Goal: Task Accomplishment & Management: Complete application form

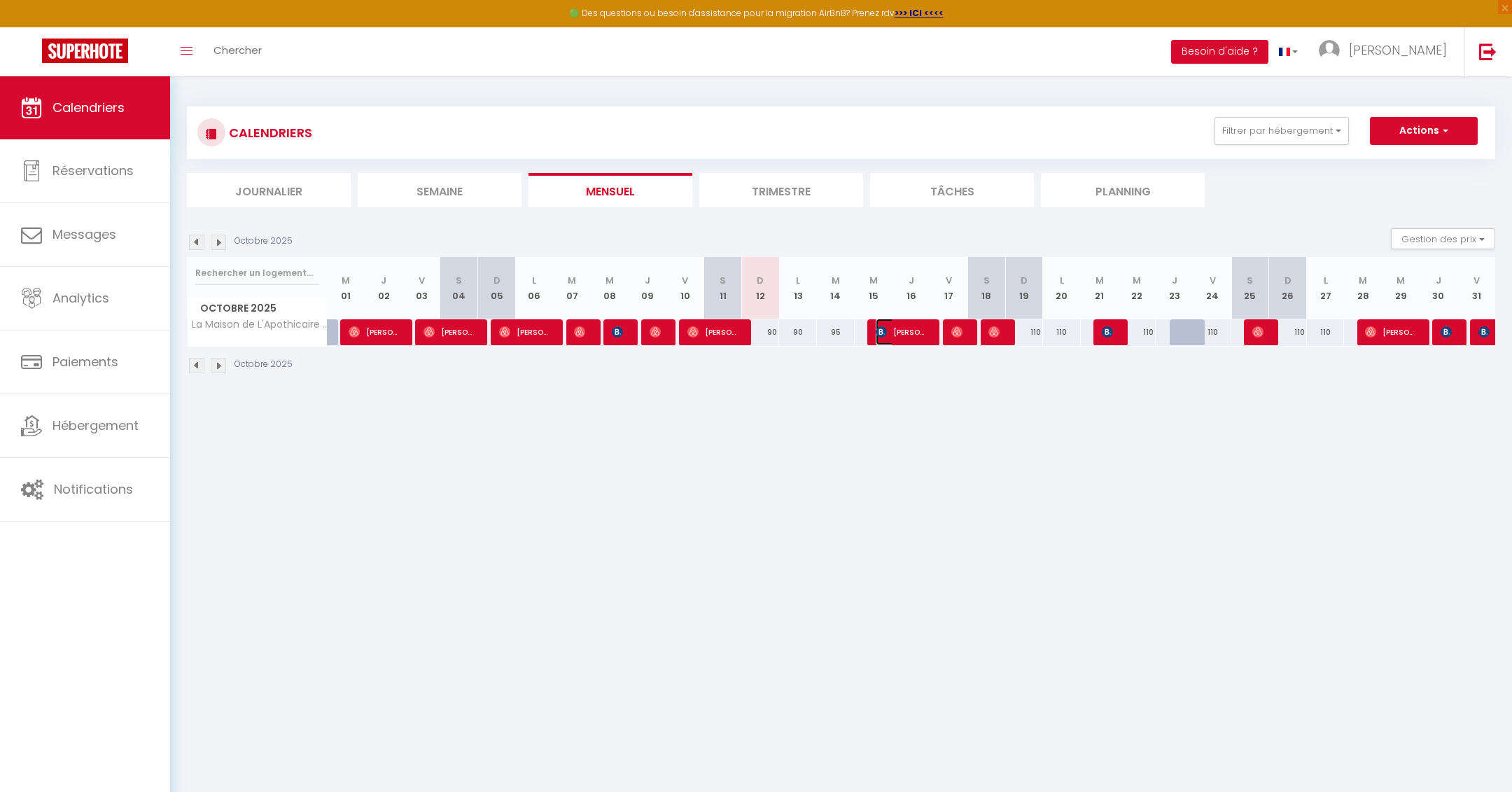
click at [902, 331] on span "[PERSON_NAME]" at bounding box center [901, 332] width 51 height 26
select select "OK"
select select "KO"
select select "0"
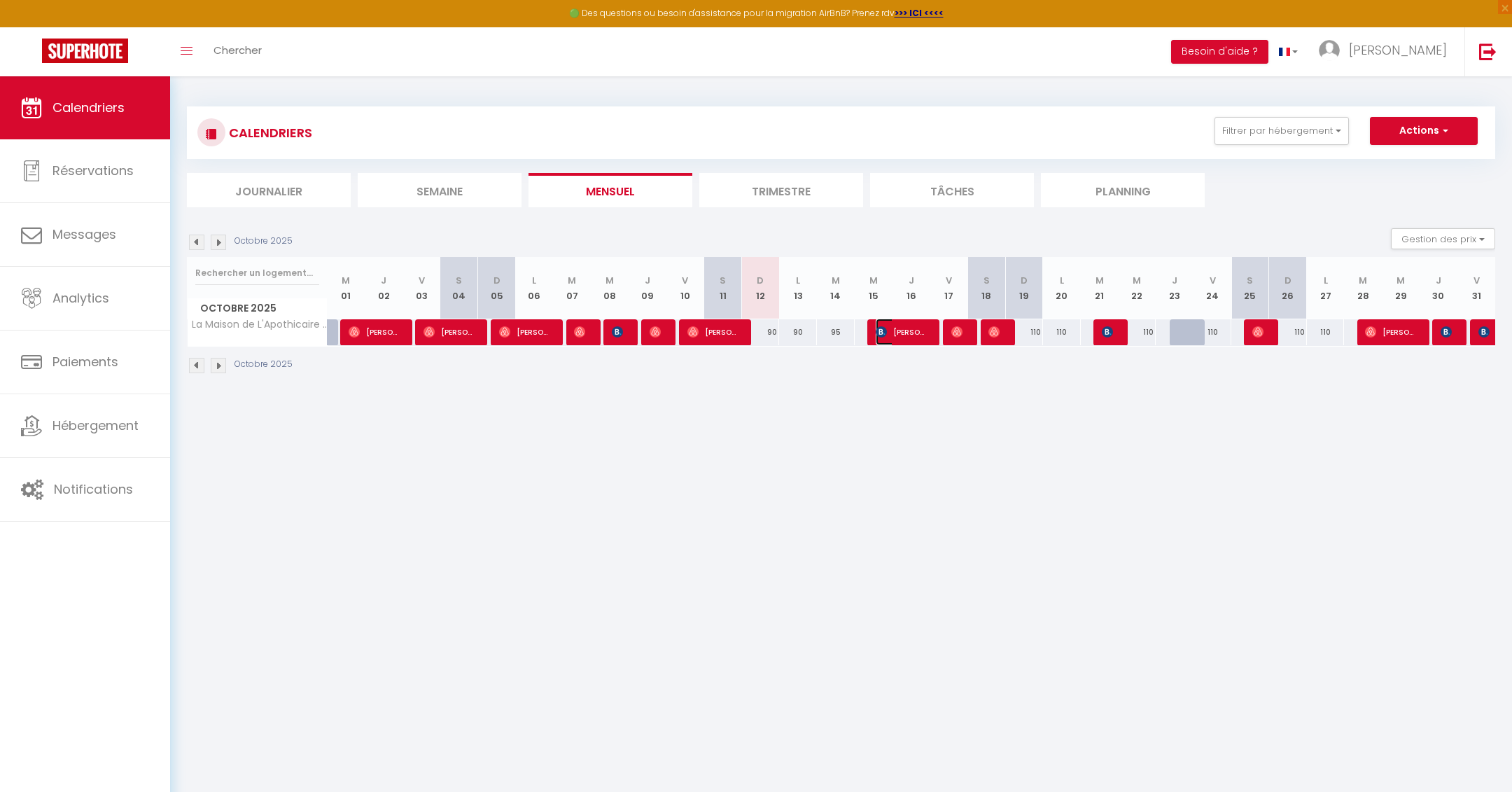
select select "1"
select select
select select "51895"
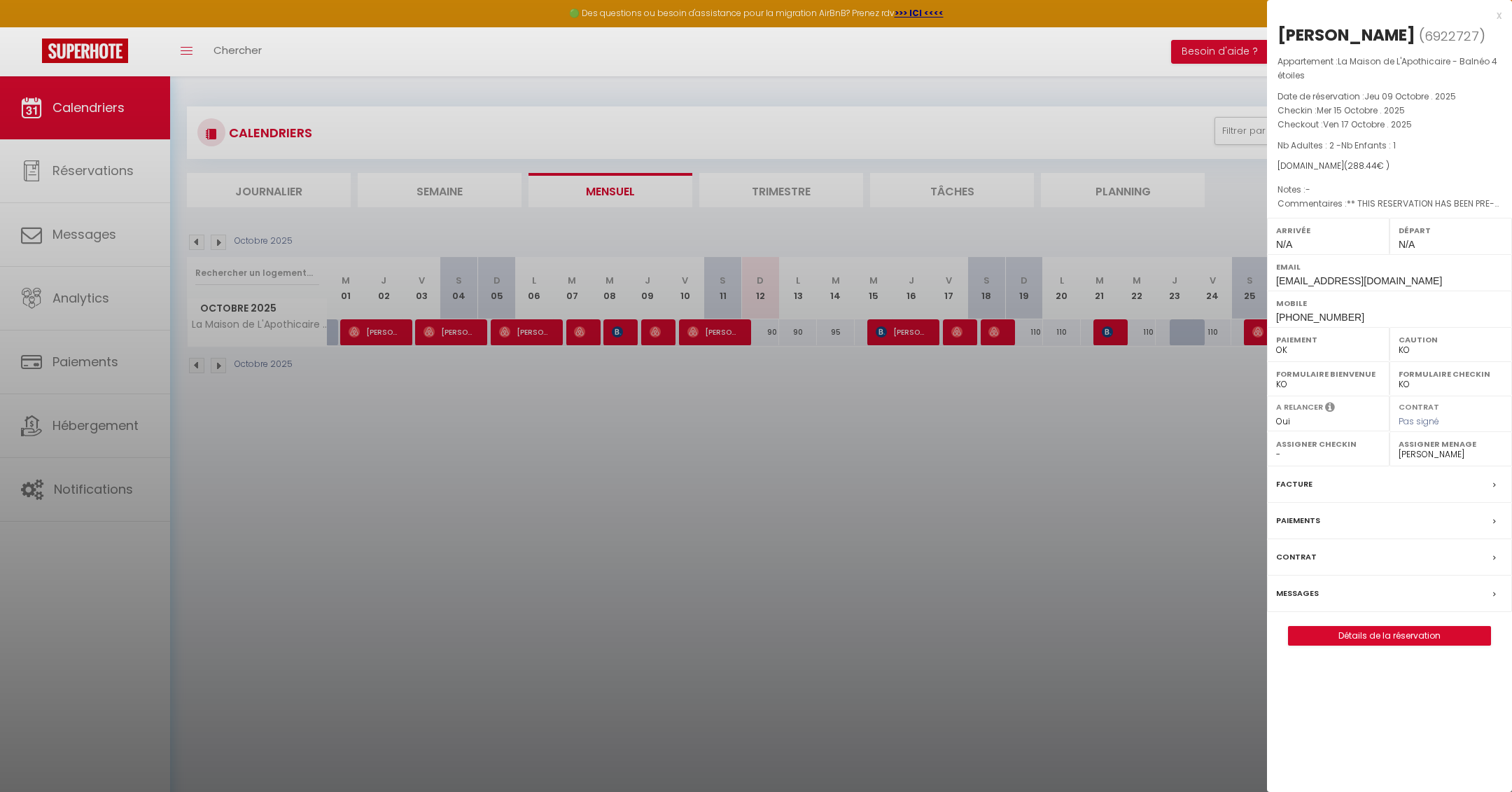
click at [1380, 646] on div "[PERSON_NAME] ( 6922727 ) Appartement : La Maison de L'Apothicaire - Balnéo 4 é…" at bounding box center [1389, 335] width 245 height 621
click at [1380, 645] on link "Détails de la réservation" at bounding box center [1389, 635] width 202 height 18
select select
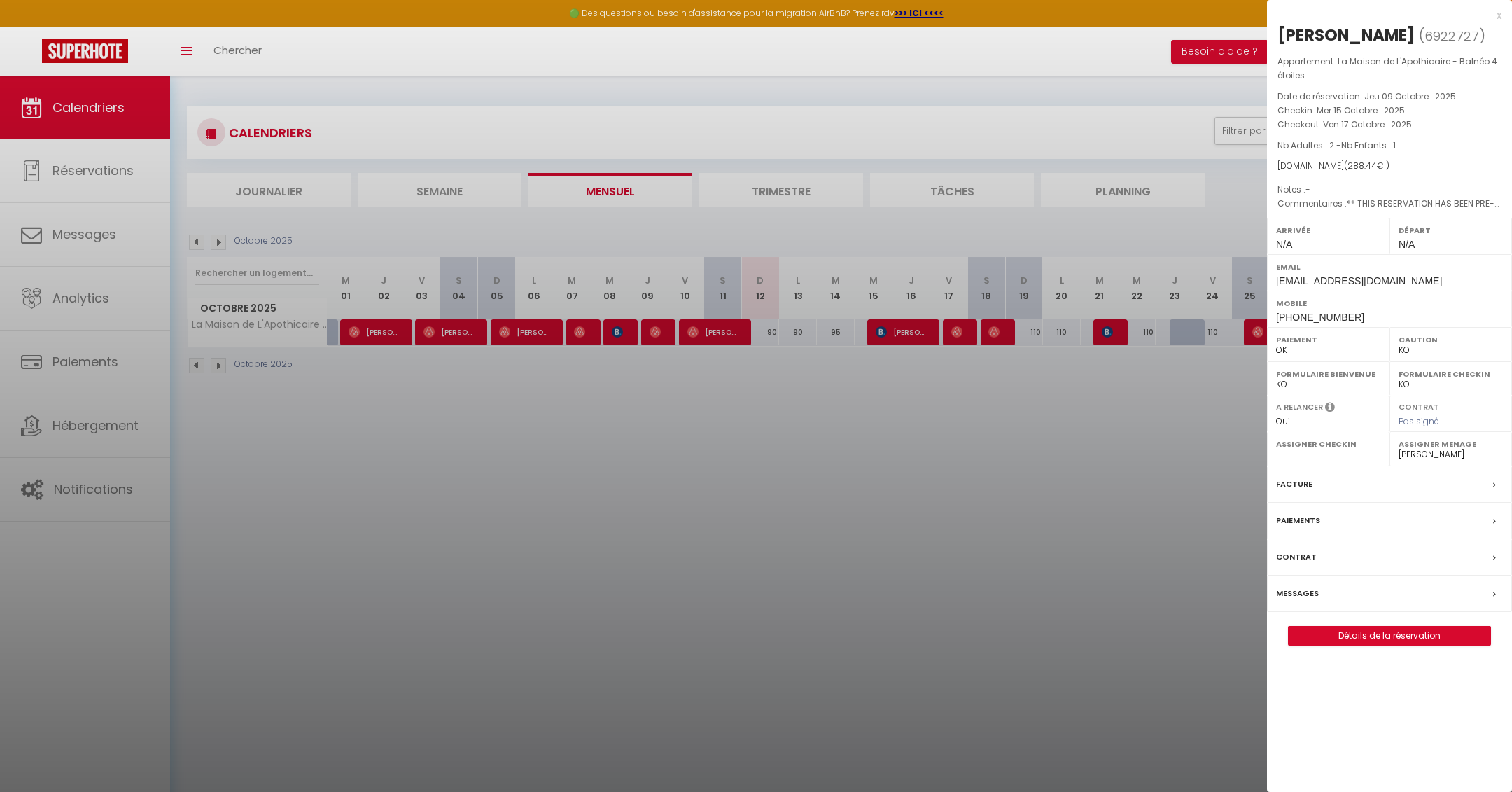
select select
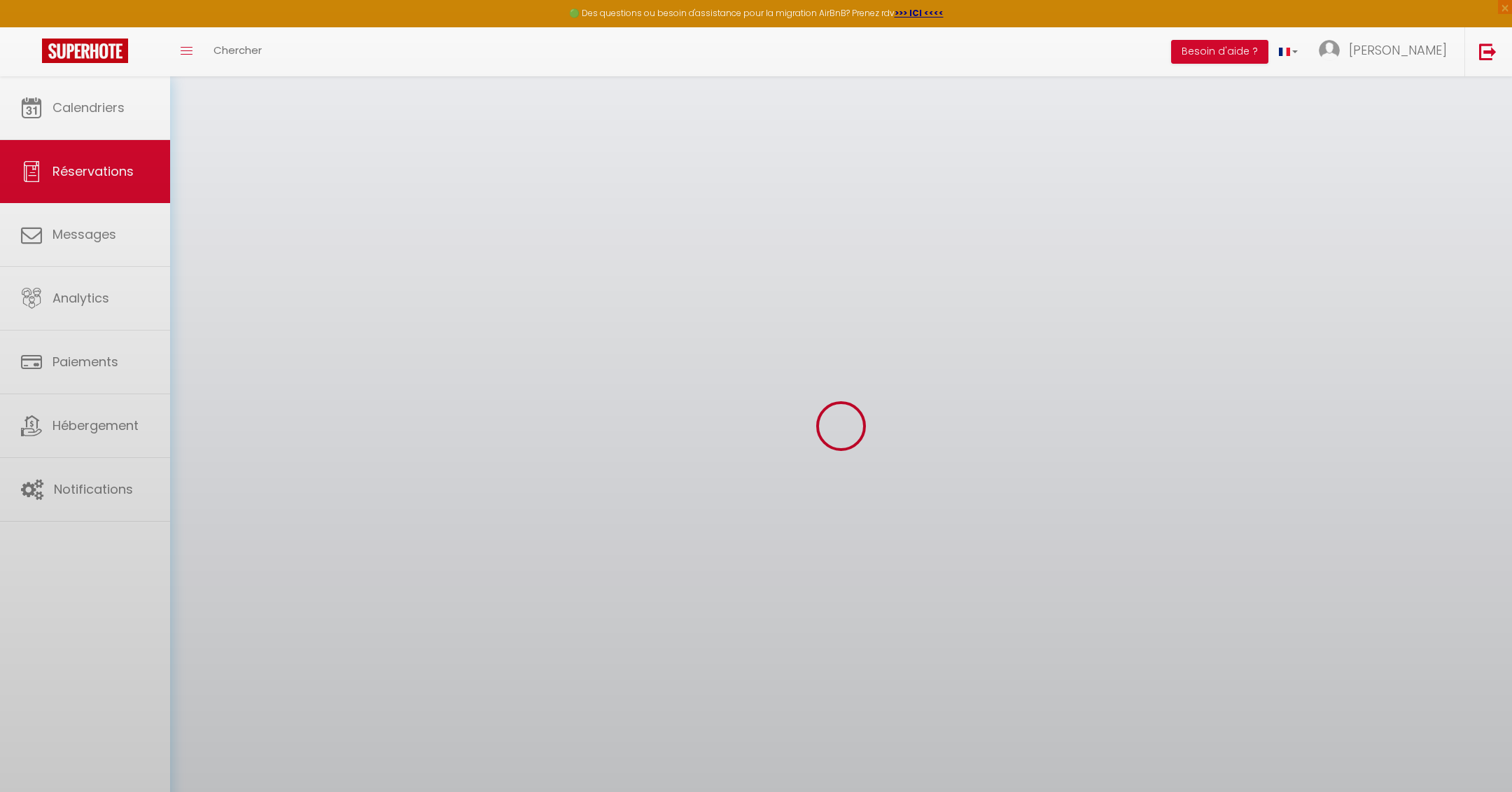
select select
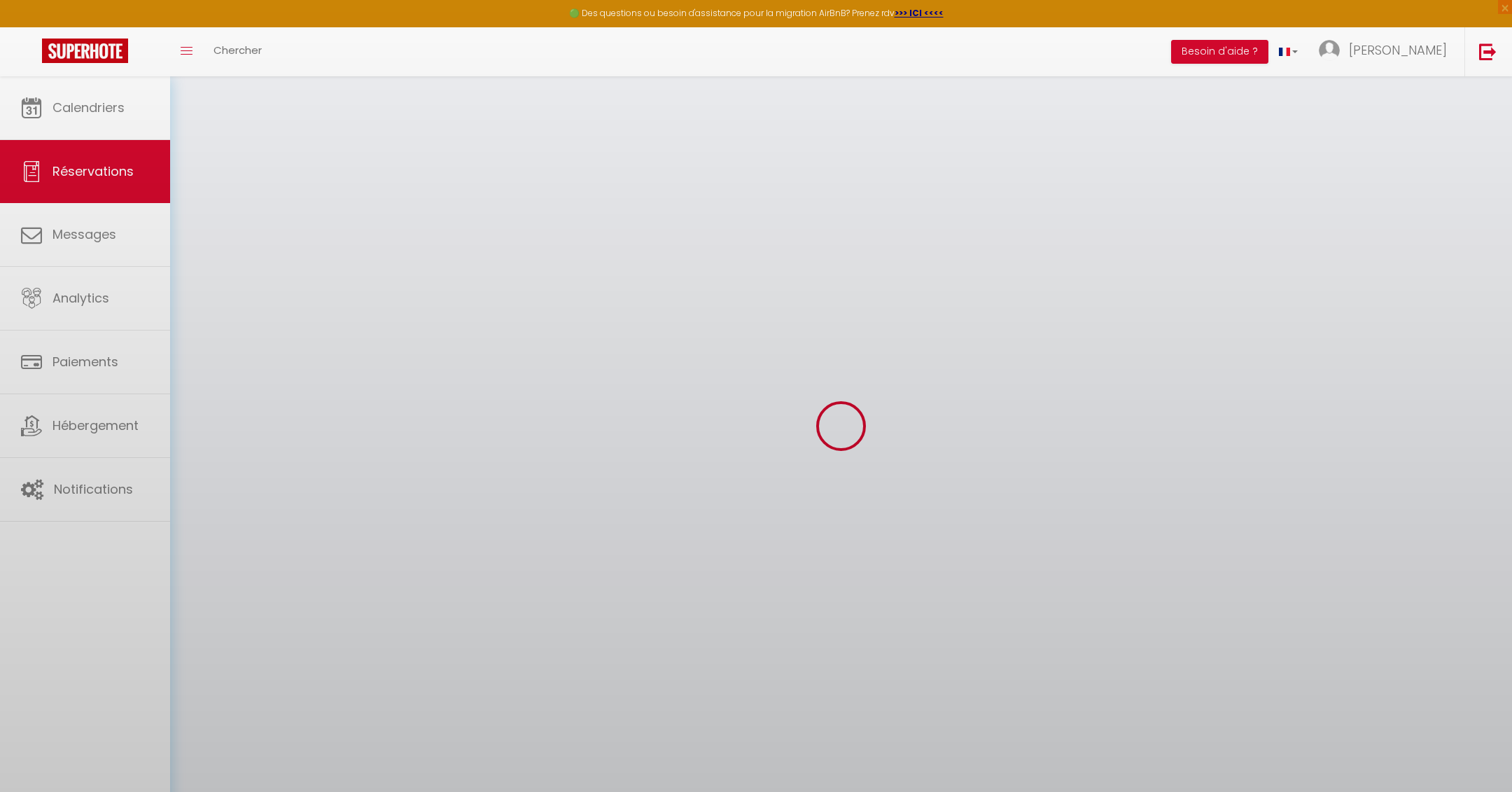
select select
checkbox input "false"
select select
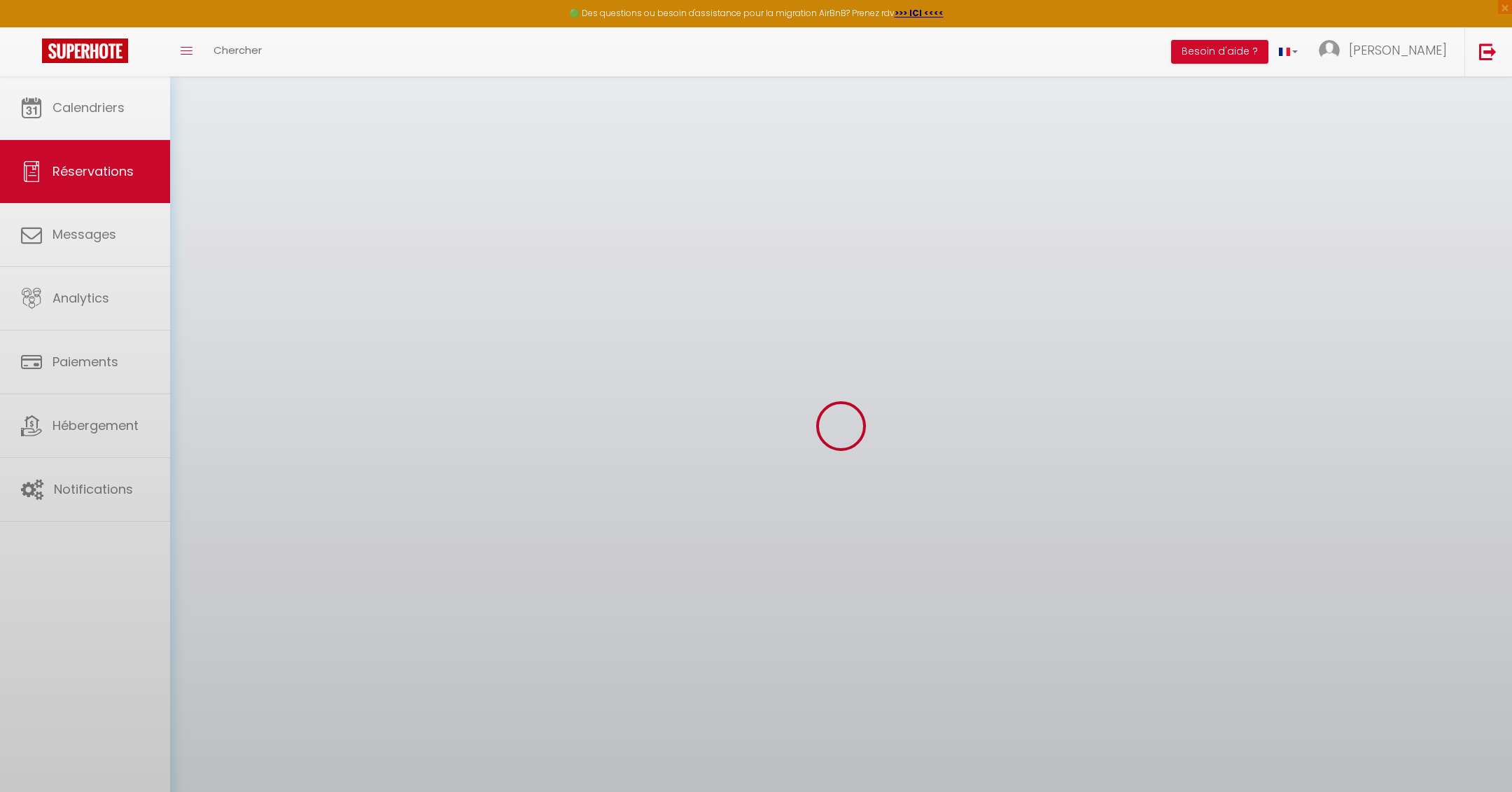
select select
checkbox input "false"
select select
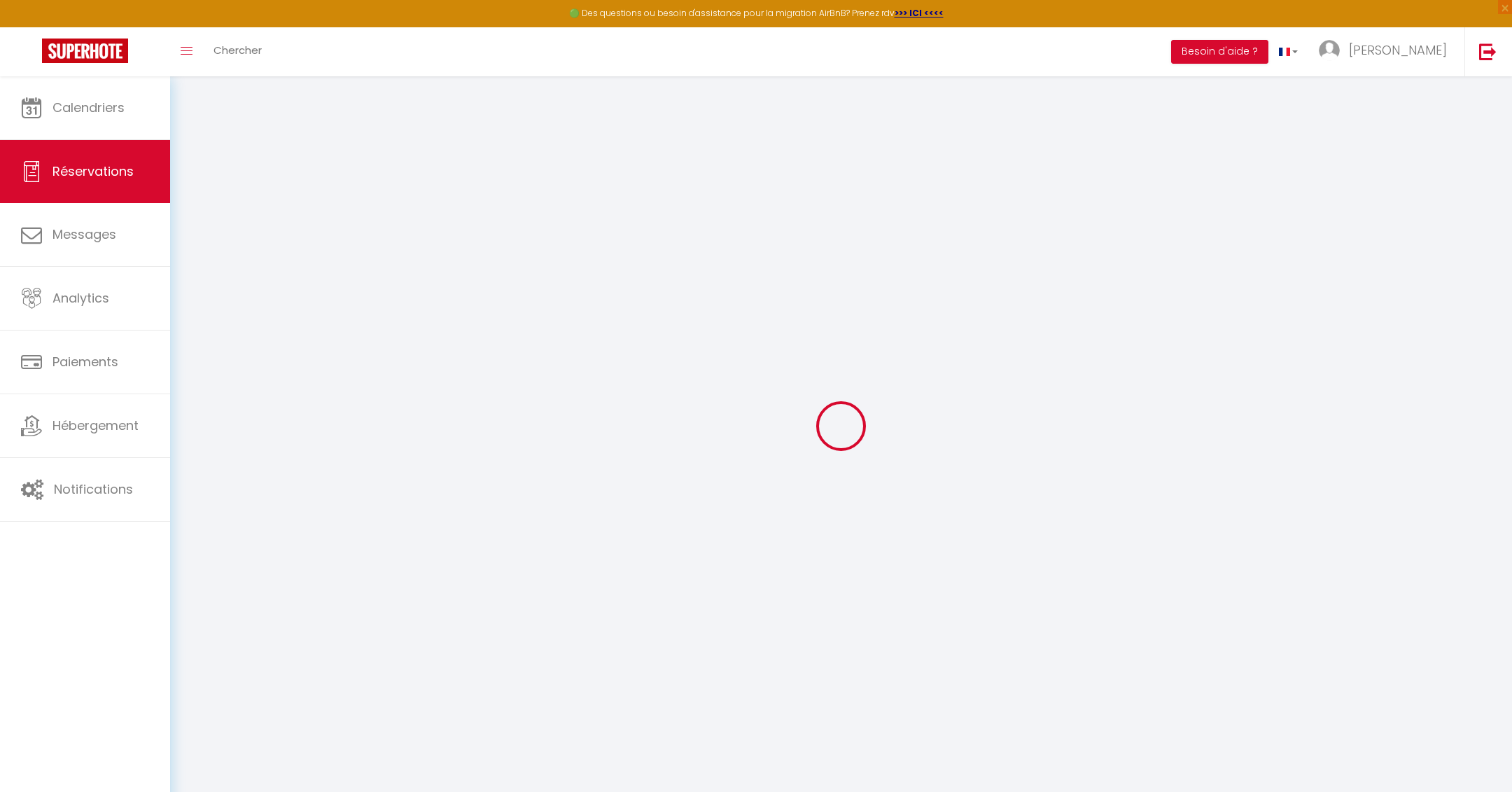
type input "Amandine"
type input "[PERSON_NAME]"
type input "[EMAIL_ADDRESS][DOMAIN_NAME]"
type input "[PHONE_NUMBER]"
type input "."
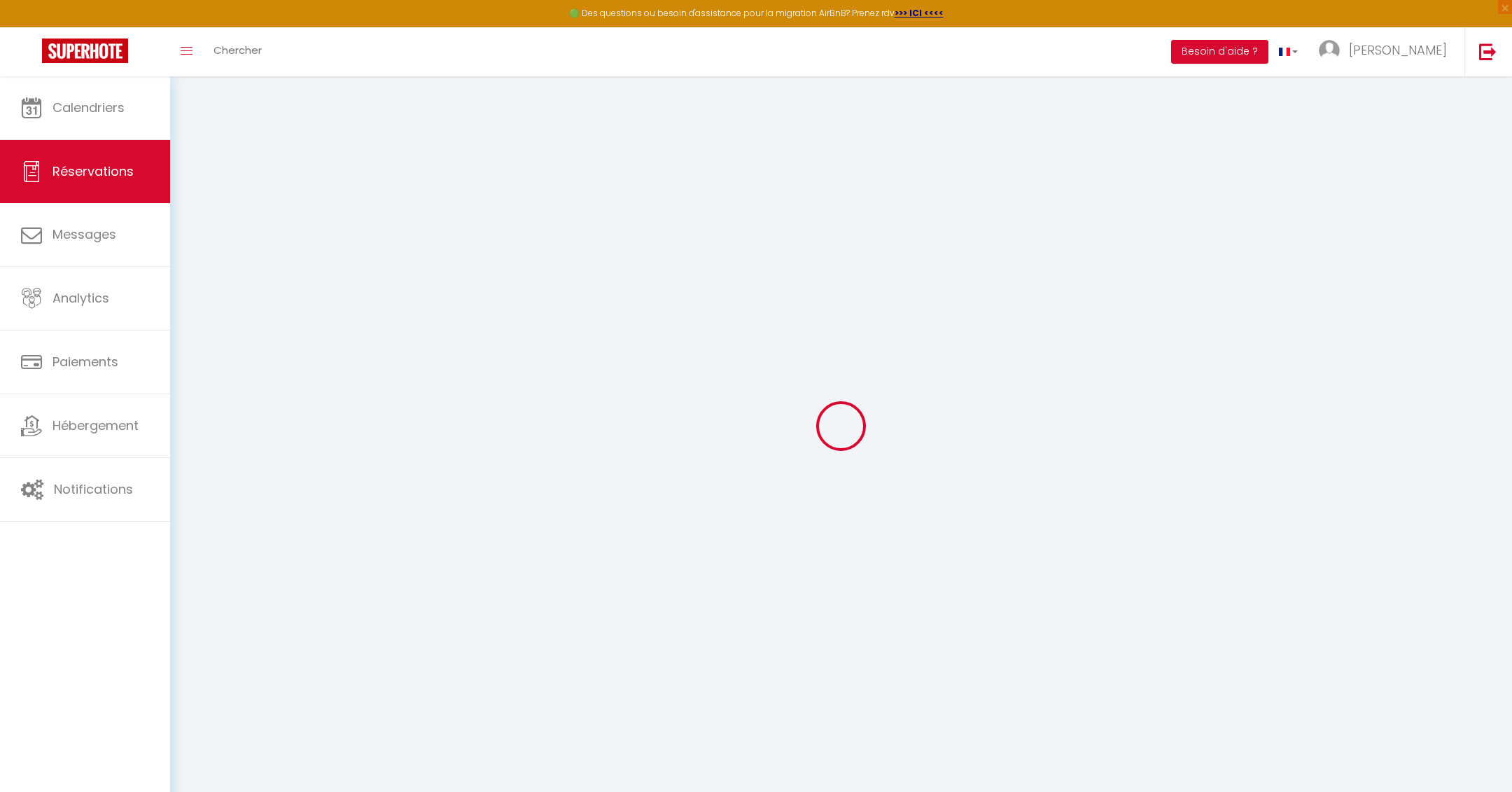
select select "FR"
type input "41.55"
type input "4.04"
select select "75882"
select select "1"
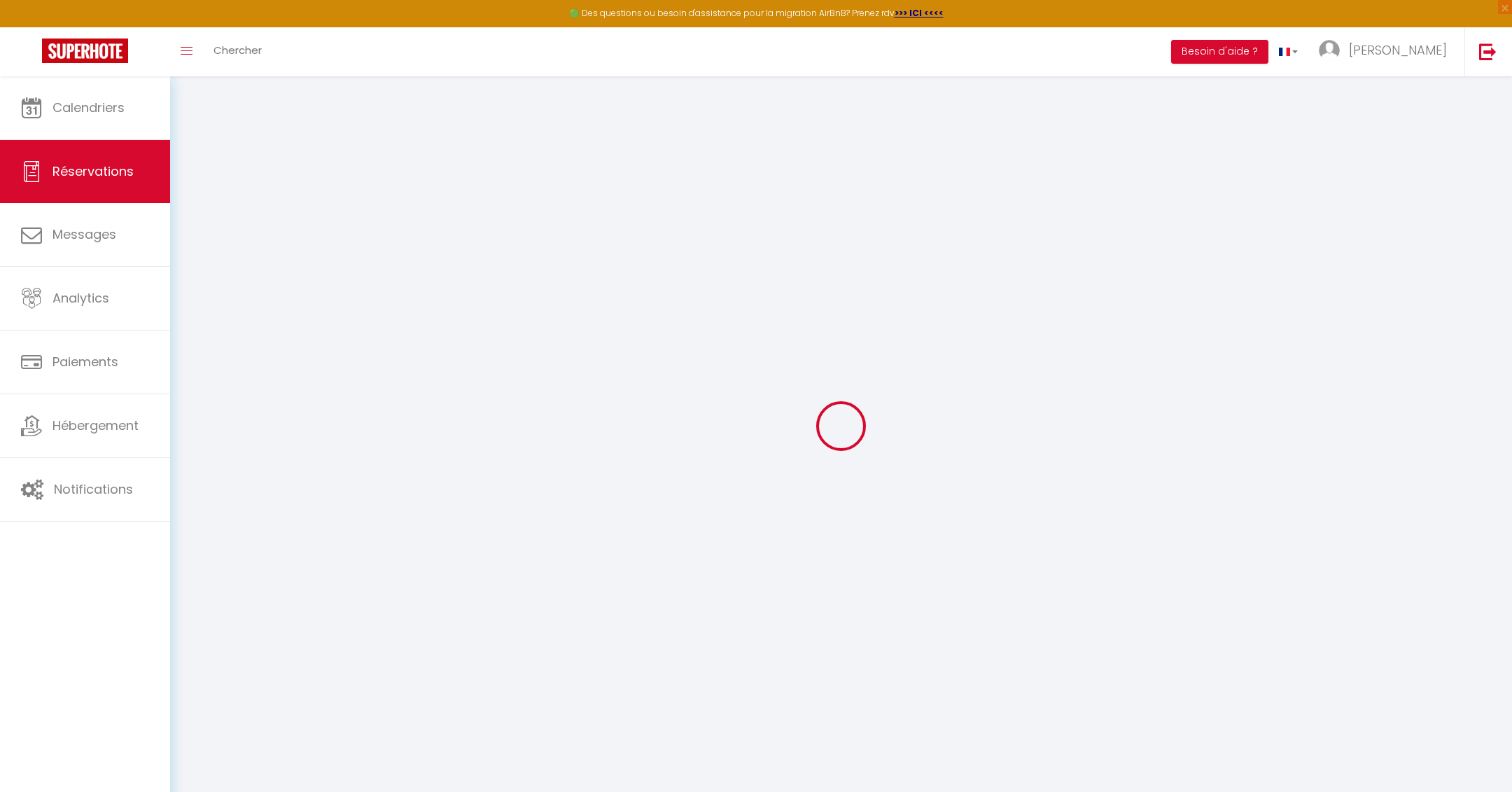
select select
type input "2"
type input "1"
select select "12"
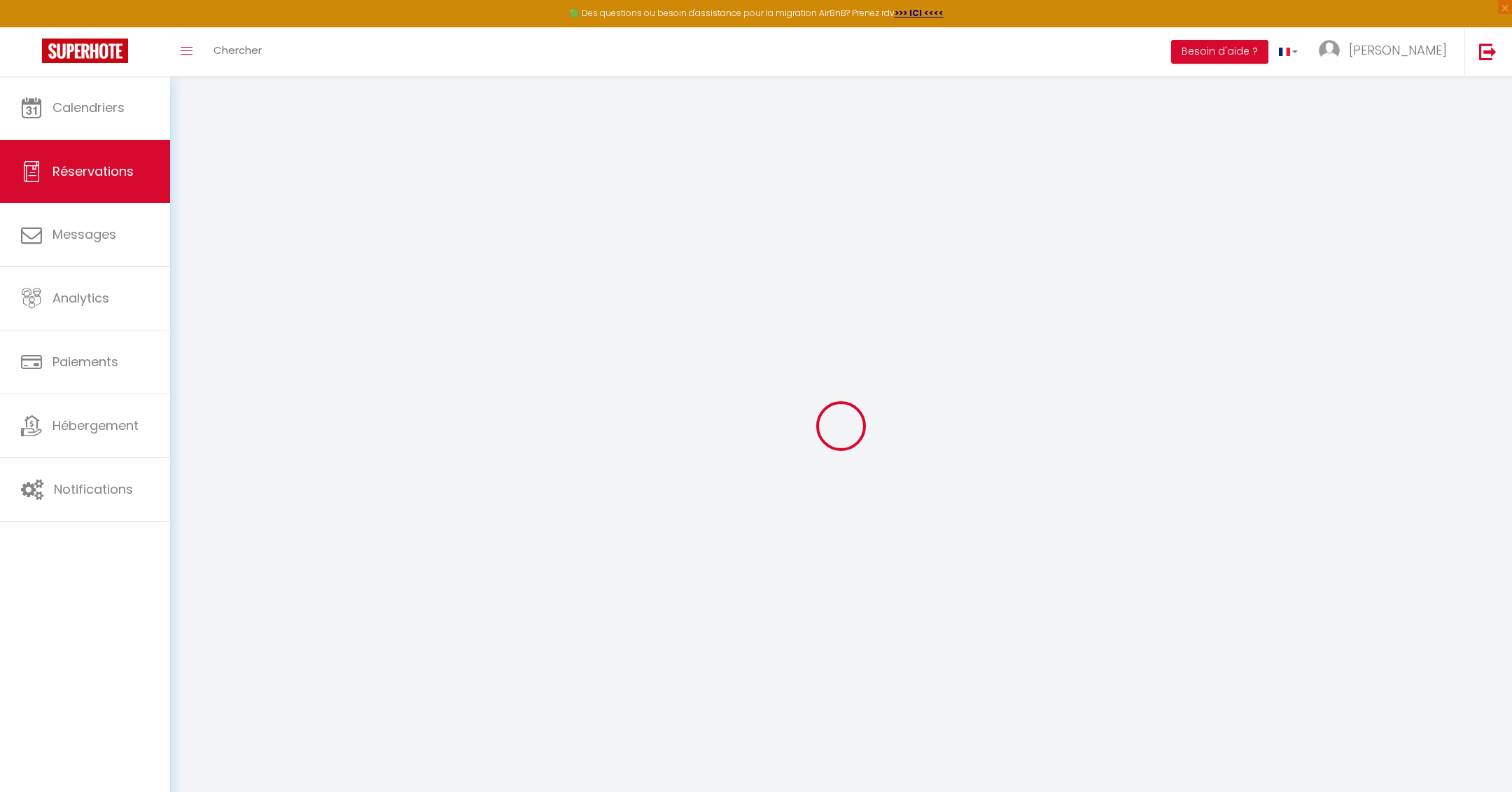
select select
type input "207"
checkbox input "false"
type input "0"
select select "2"
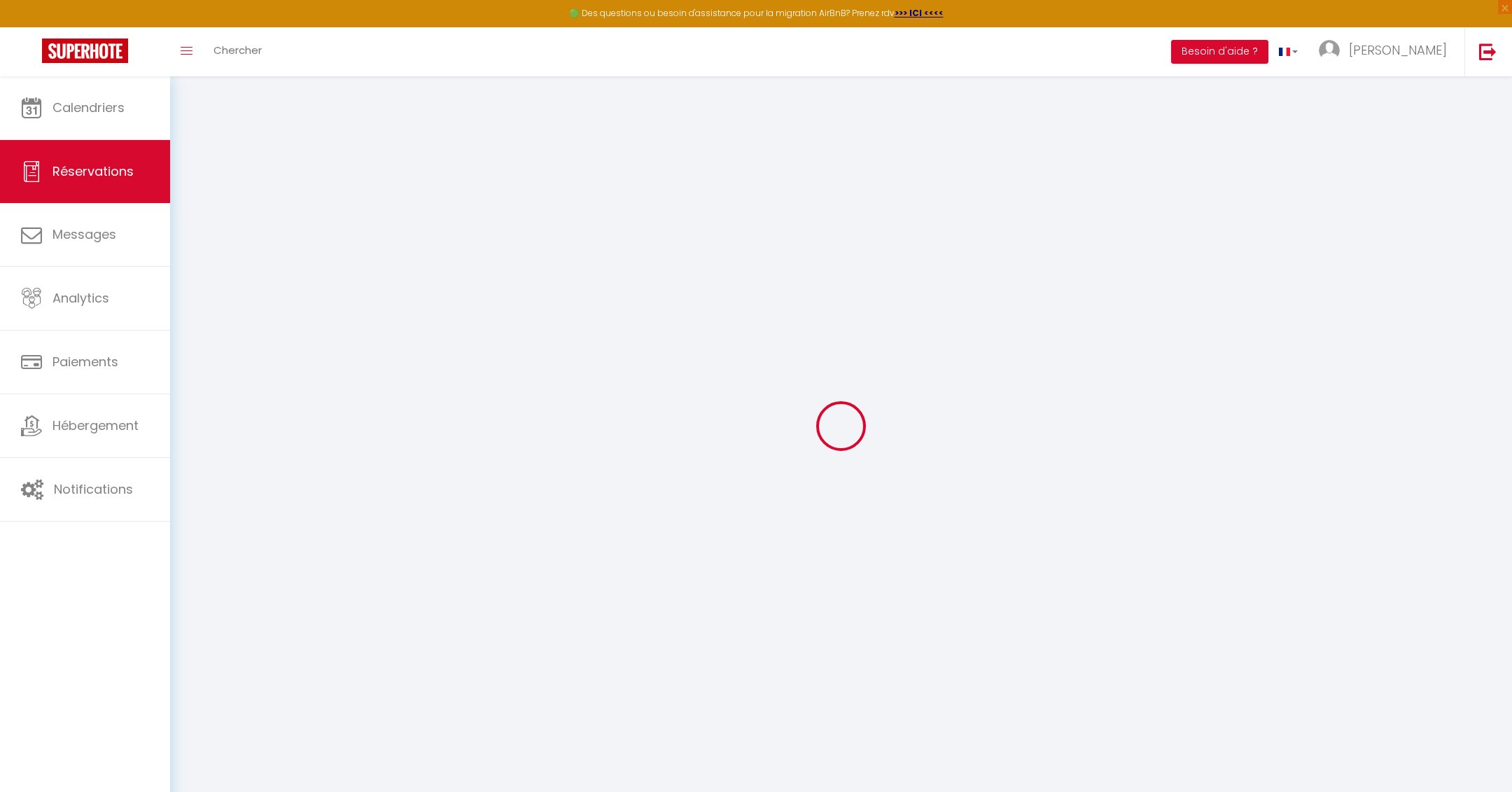
type input "0"
select select
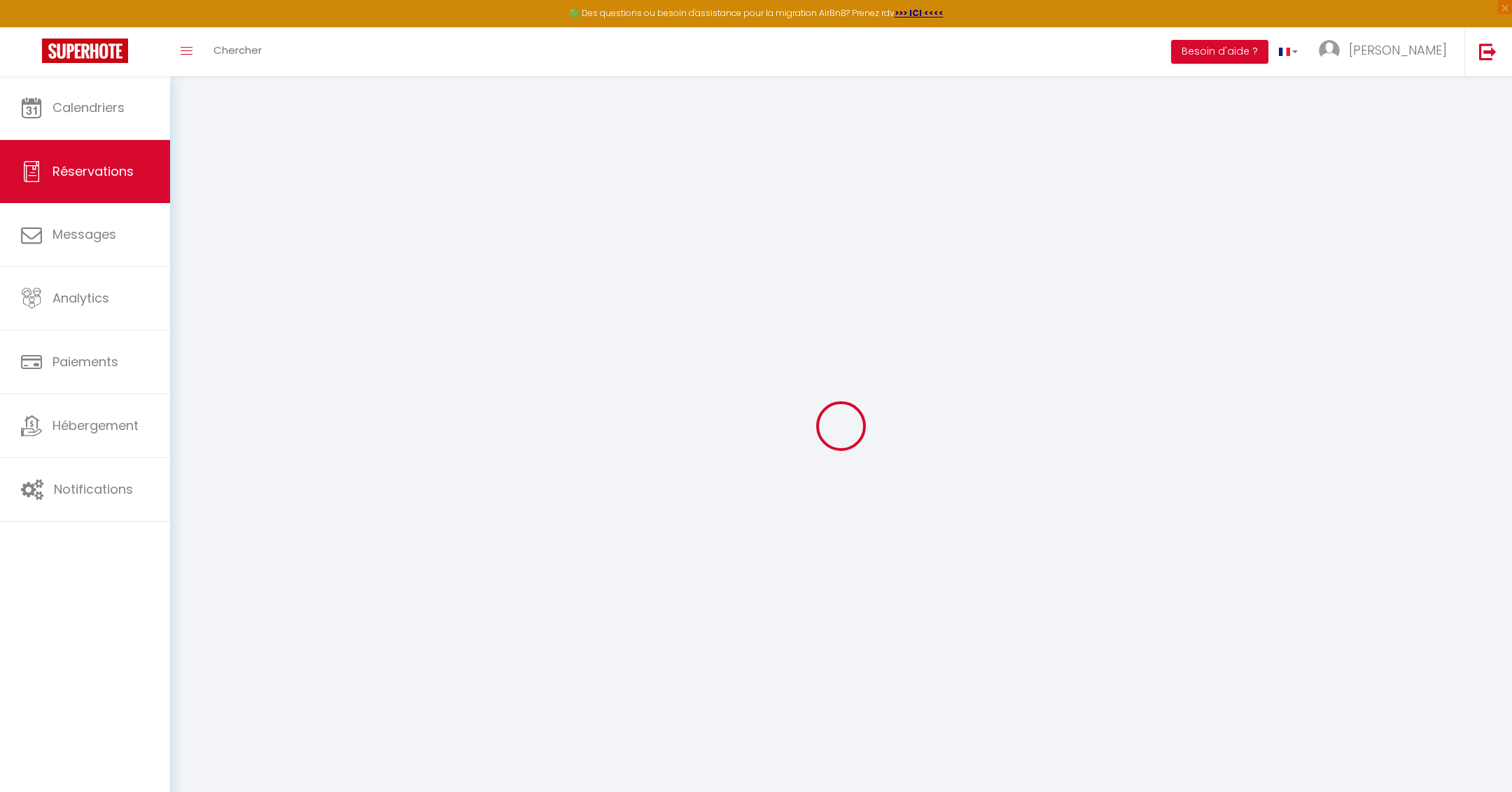
select select "14"
checkbox input "false"
select select
checkbox input "false"
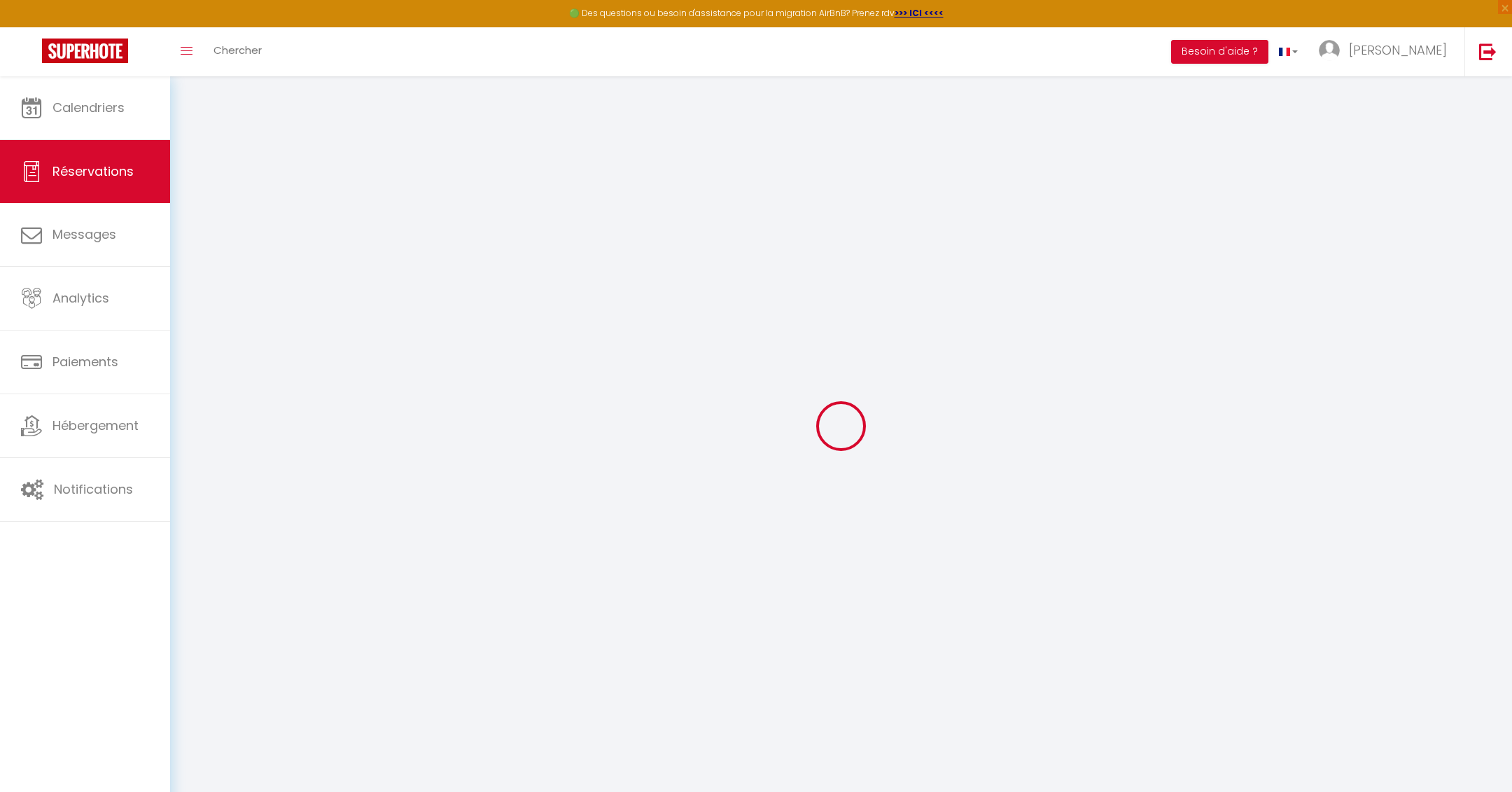
select select
checkbox input "false"
select select
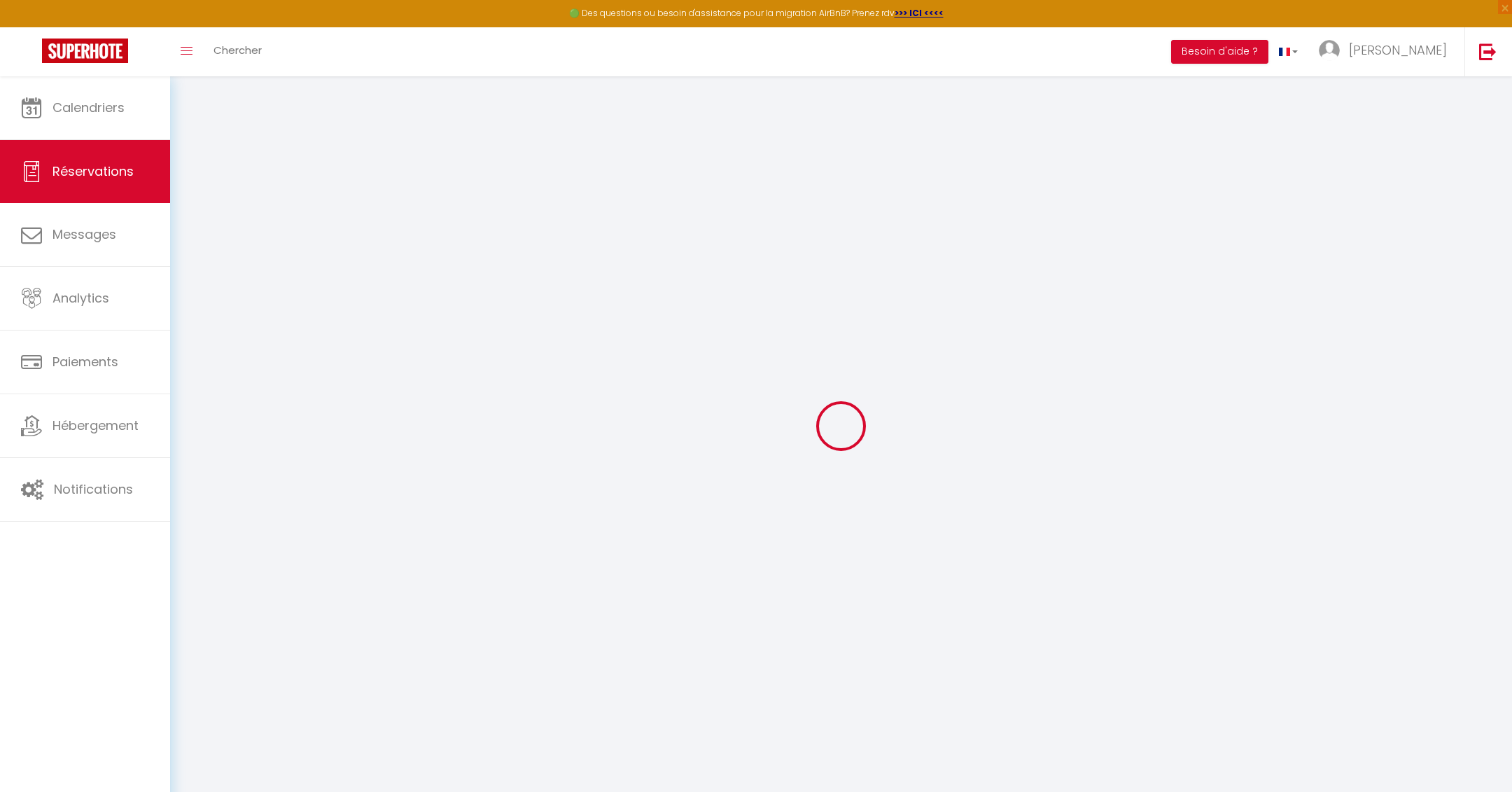
checkbox input "false"
type voyageur0 "** THIS RESERVATION HAS BEEN PRE-PAID ** BOOKING NOTE : Payment charge is EUR 4…"
type input "70"
type input "11.44"
select select
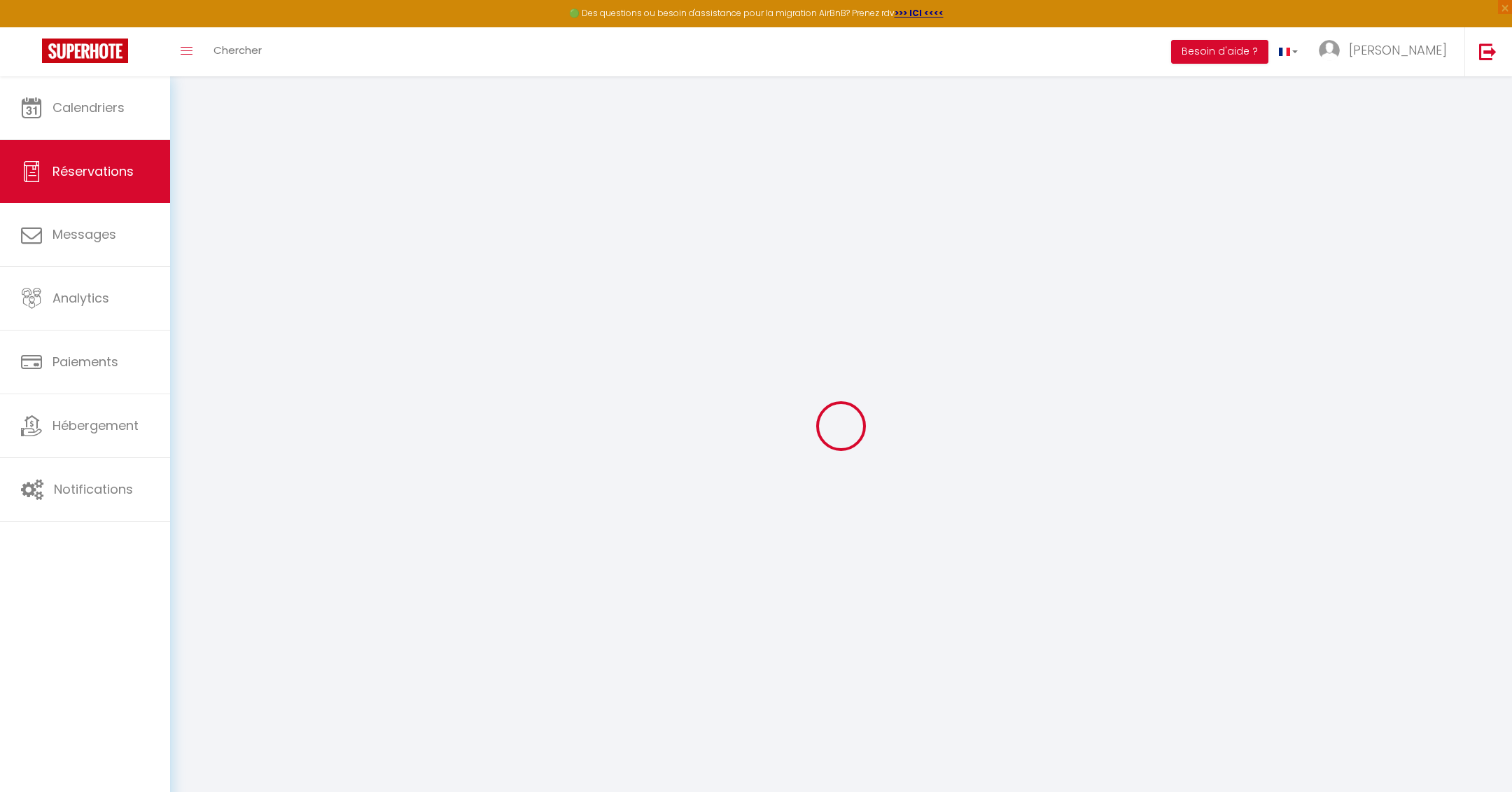
select select
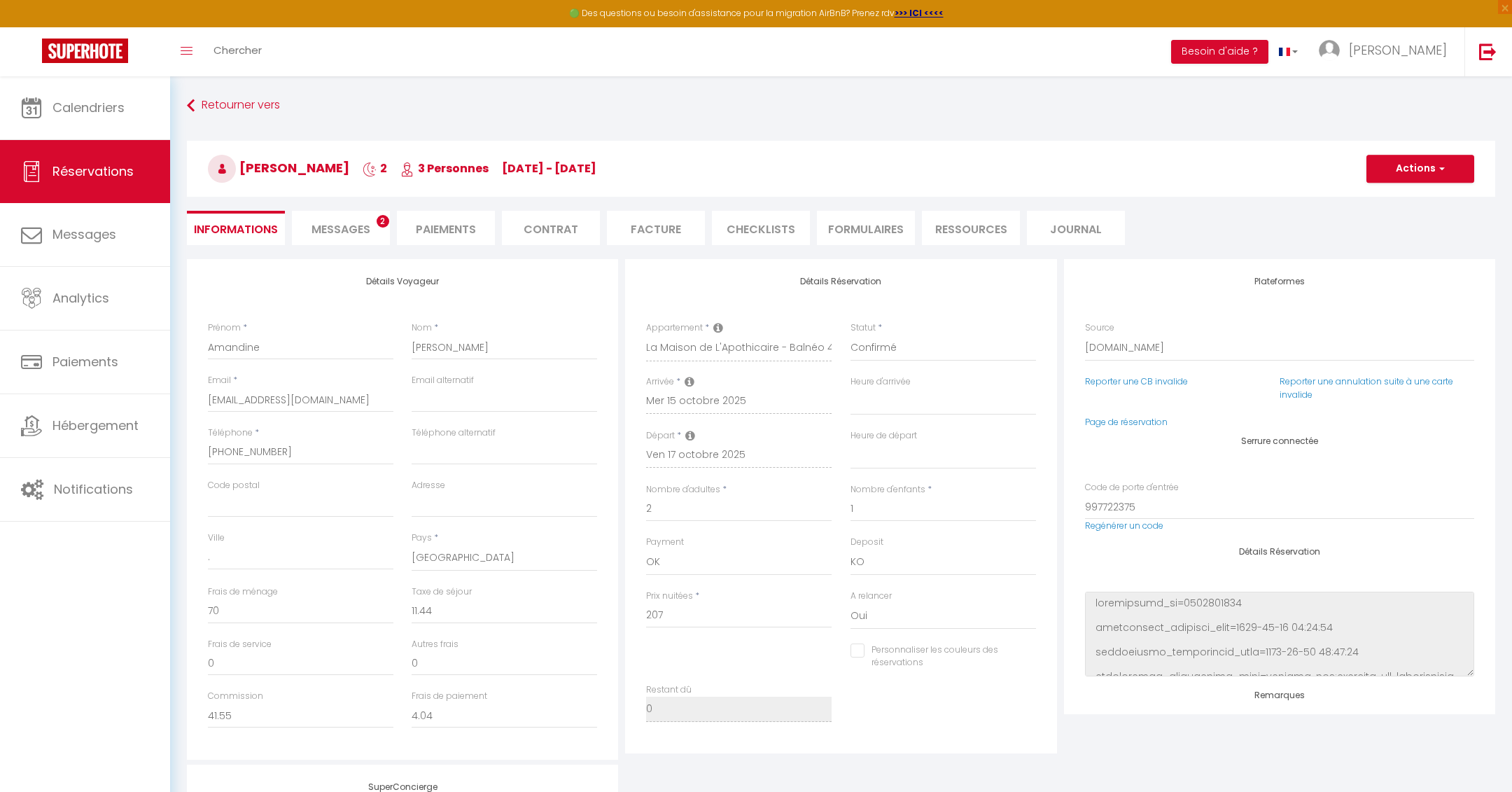
checkbox input "false"
select select
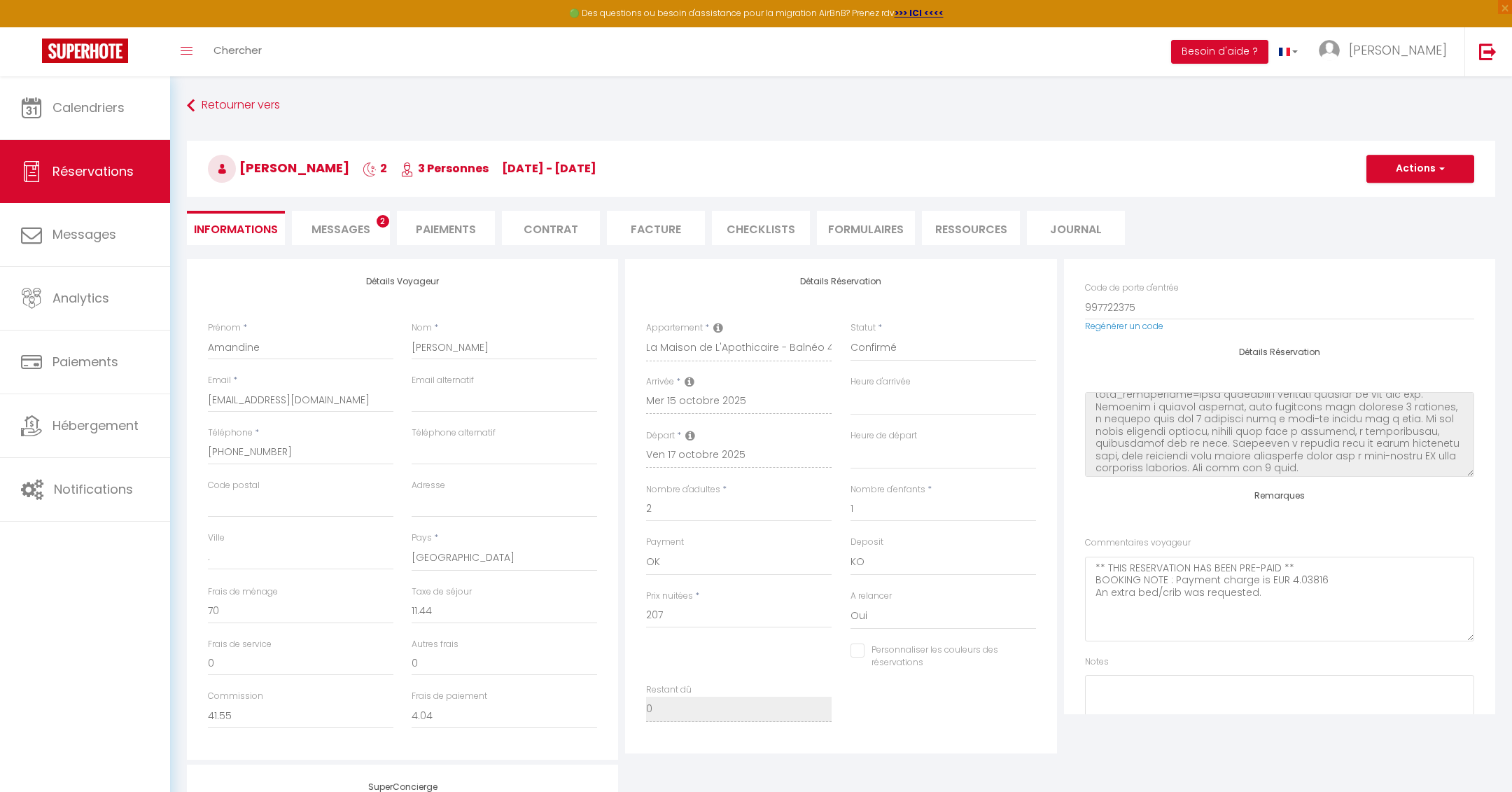
scroll to position [275, 0]
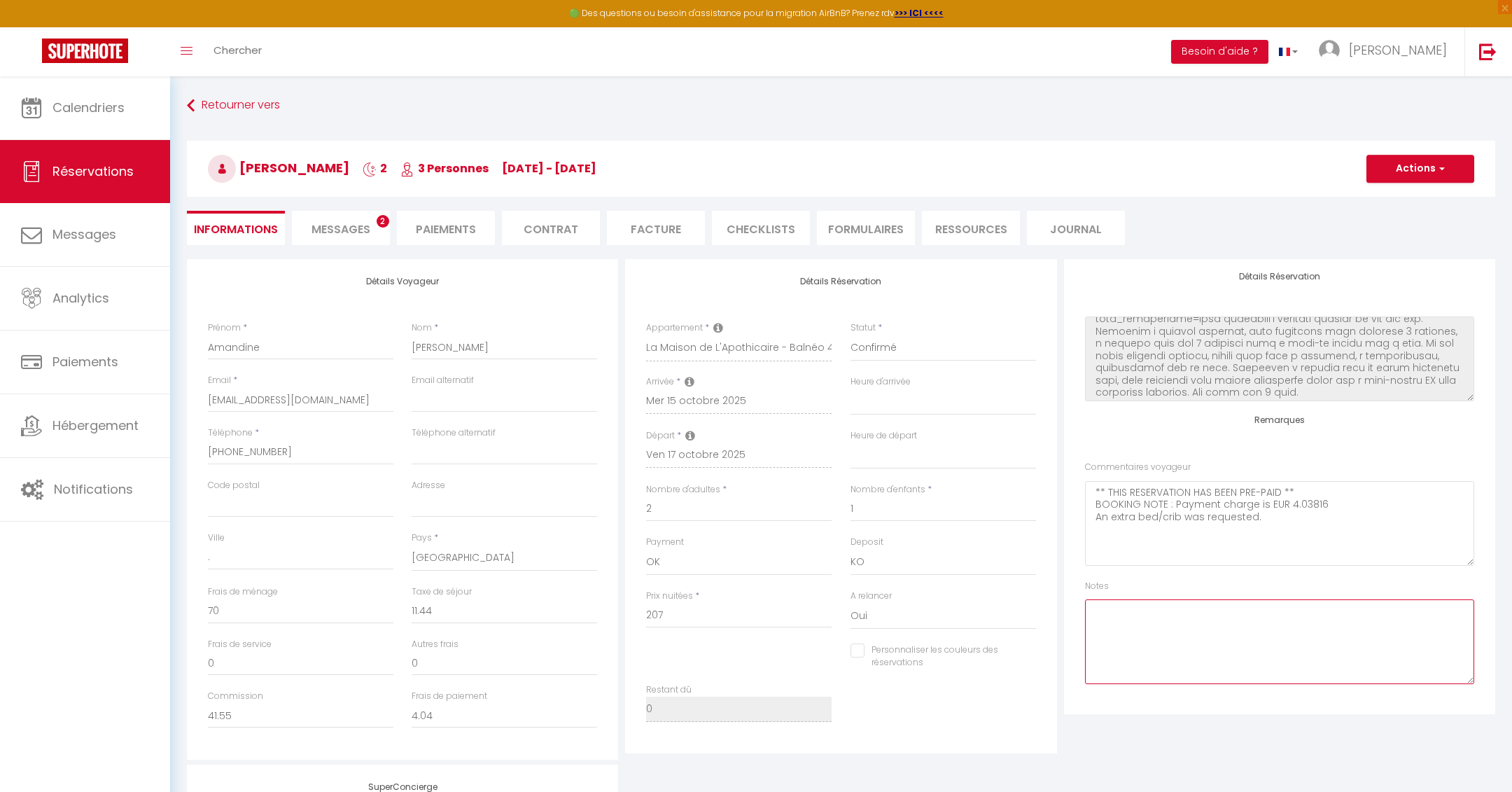
click at [1220, 617] on textarea at bounding box center [1279, 641] width 389 height 85
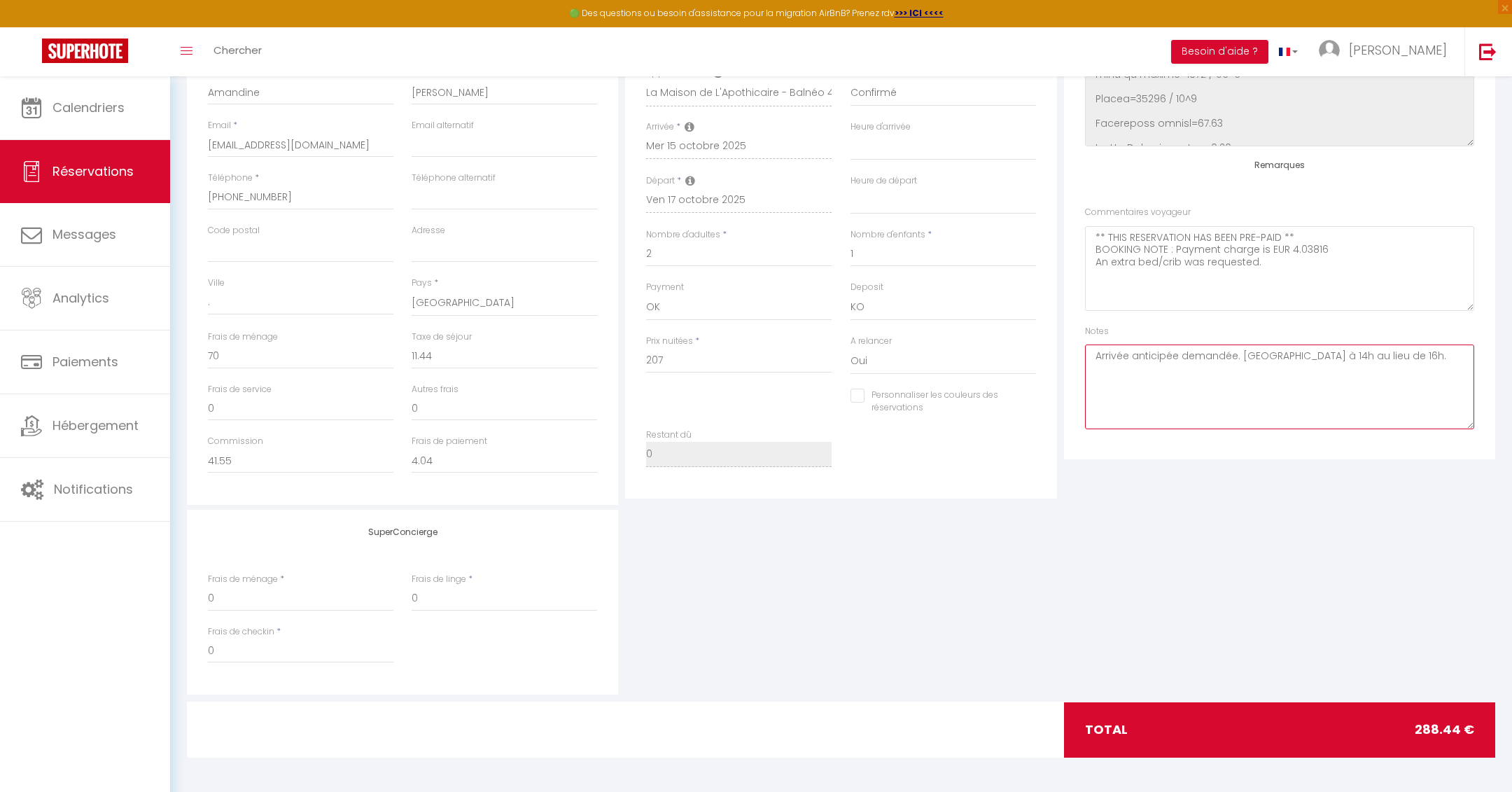
scroll to position [0, 0]
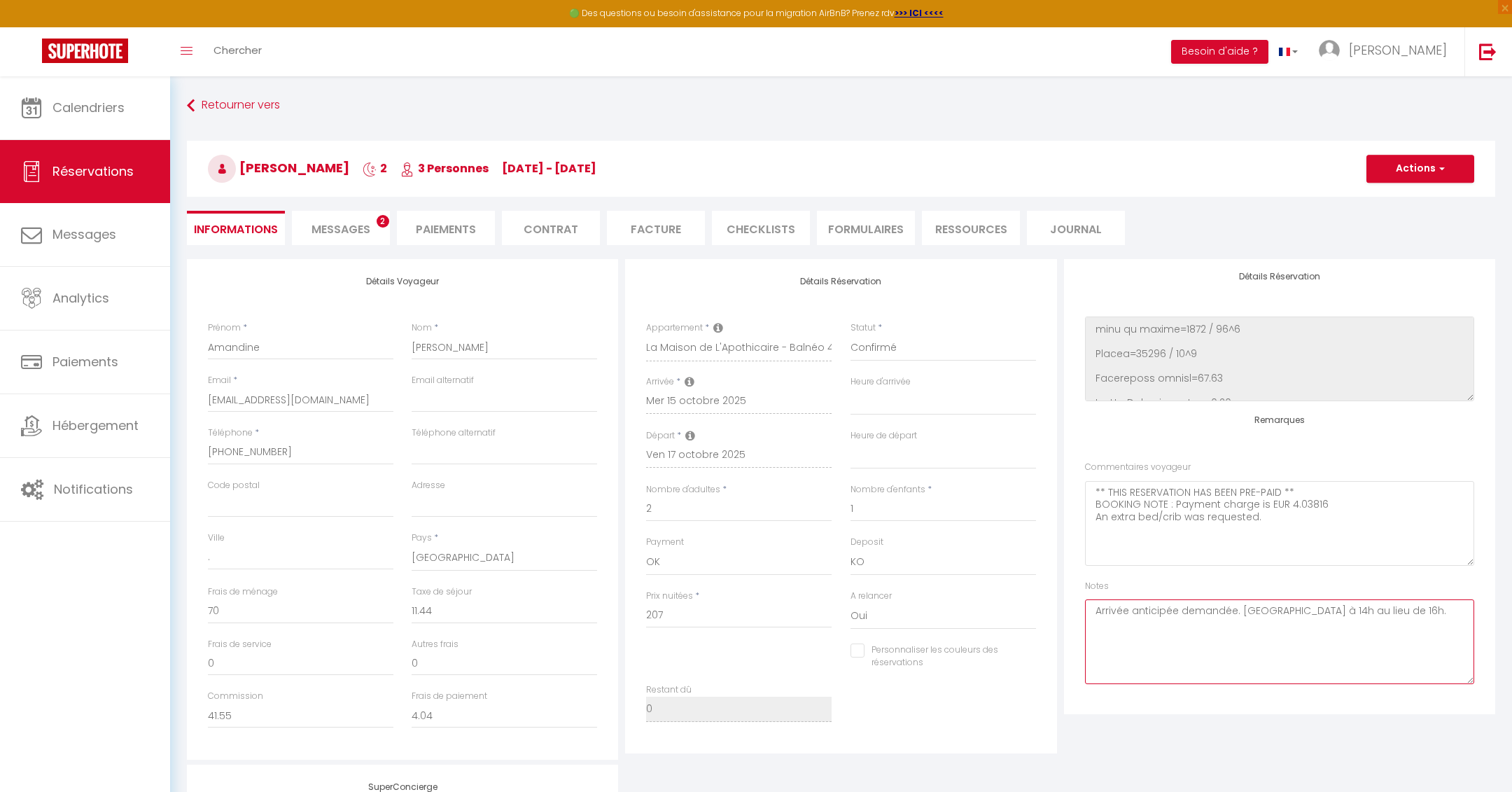
click at [1398, 631] on textarea "Arrivée anticipée demandée. [GEOGRAPHIC_DATA] à 14h au lieu de 16h." at bounding box center [1279, 641] width 389 height 85
type textarea "Arrivée anticipée demandée. [GEOGRAPHIC_DATA] à 14h au lieu de 16h. Validation …"
click at [1443, 189] on h3 "[PERSON_NAME] Córdoba 2 3 Personnes [DATE] - [DATE]" at bounding box center [841, 169] width 1308 height 56
click at [1440, 172] on span "button" at bounding box center [1440, 169] width 9 height 12
click at [1406, 200] on link "Enregistrer" at bounding box center [1406, 199] width 111 height 18
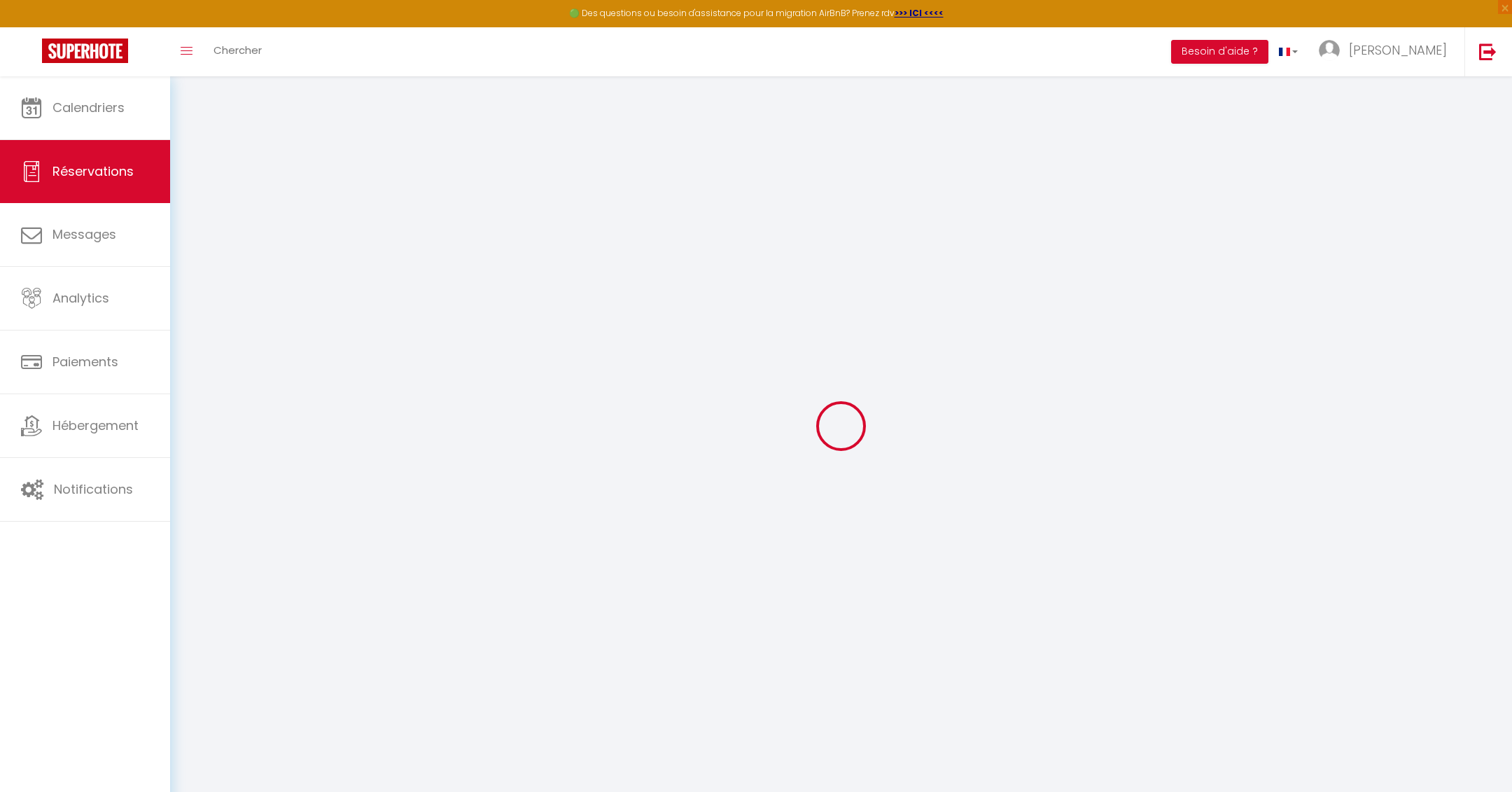
select select "not_cancelled"
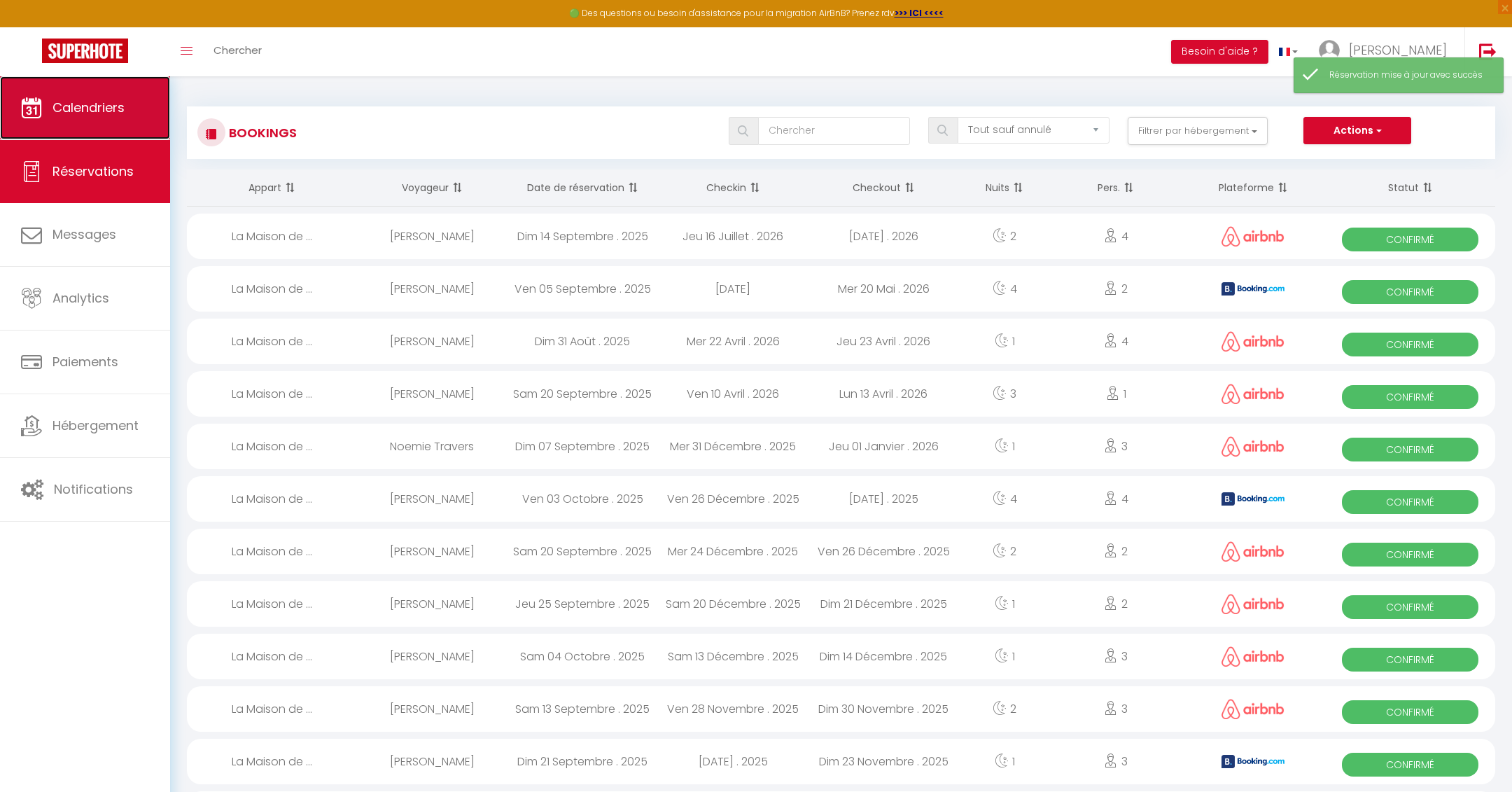
click at [74, 114] on span "Calendriers" at bounding box center [88, 107] width 72 height 17
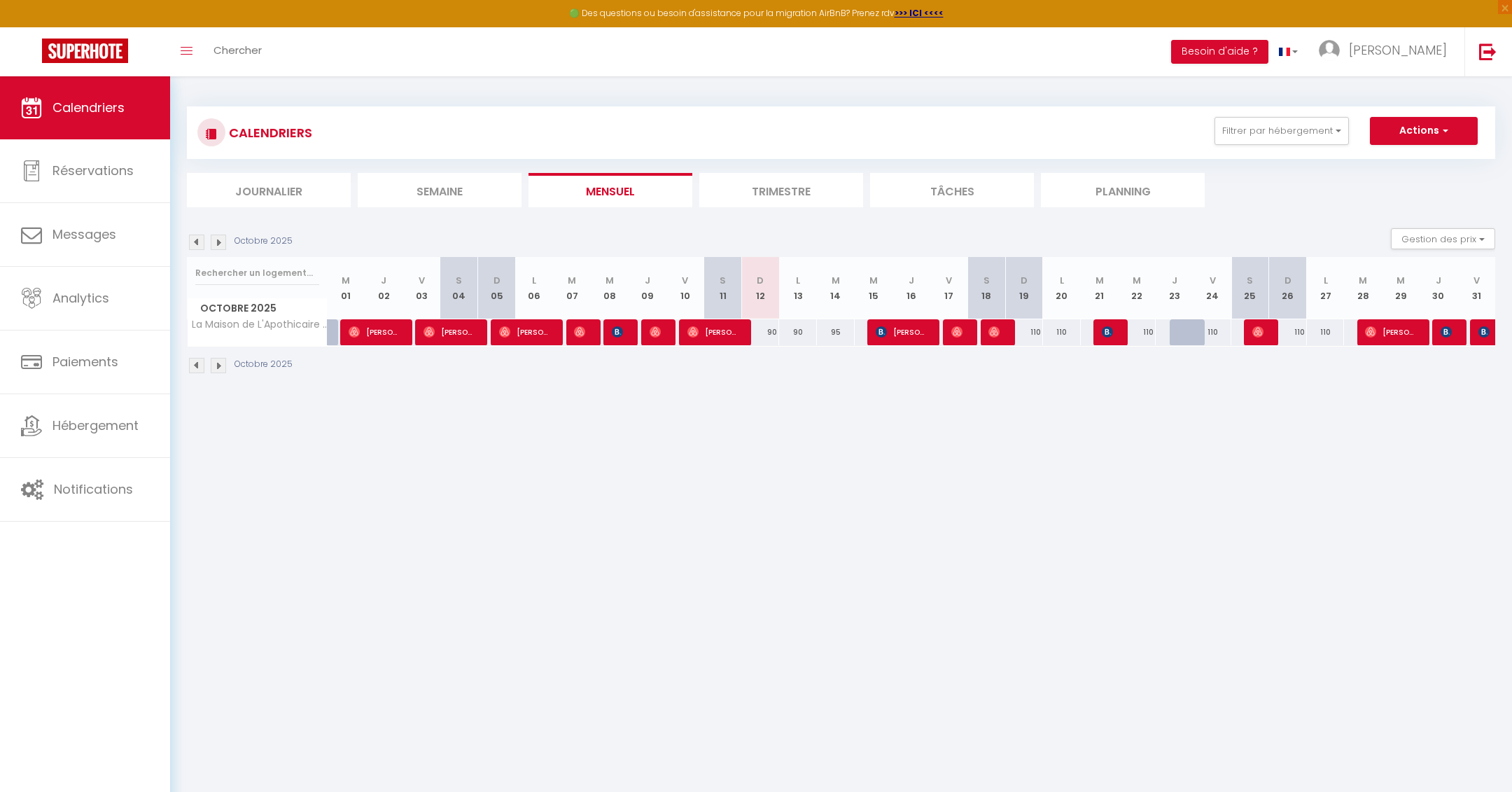
click at [1184, 333] on div at bounding box center [1188, 333] width 38 height 26
type input "110"
type input "Jeu 23 Octobre 2025"
type input "Ven 24 Octobre 2025"
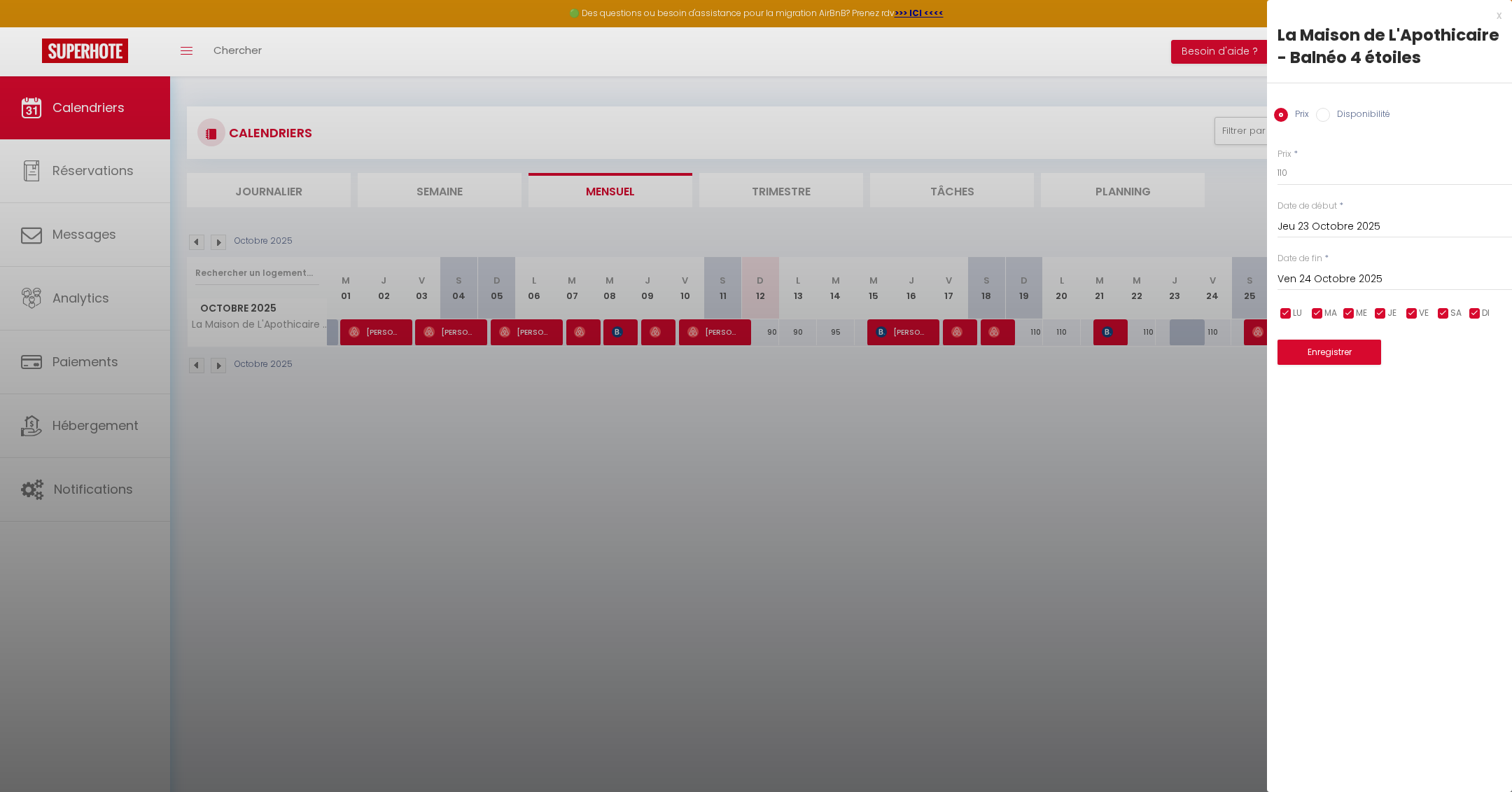
click at [1159, 367] on div at bounding box center [756, 396] width 1512 height 792
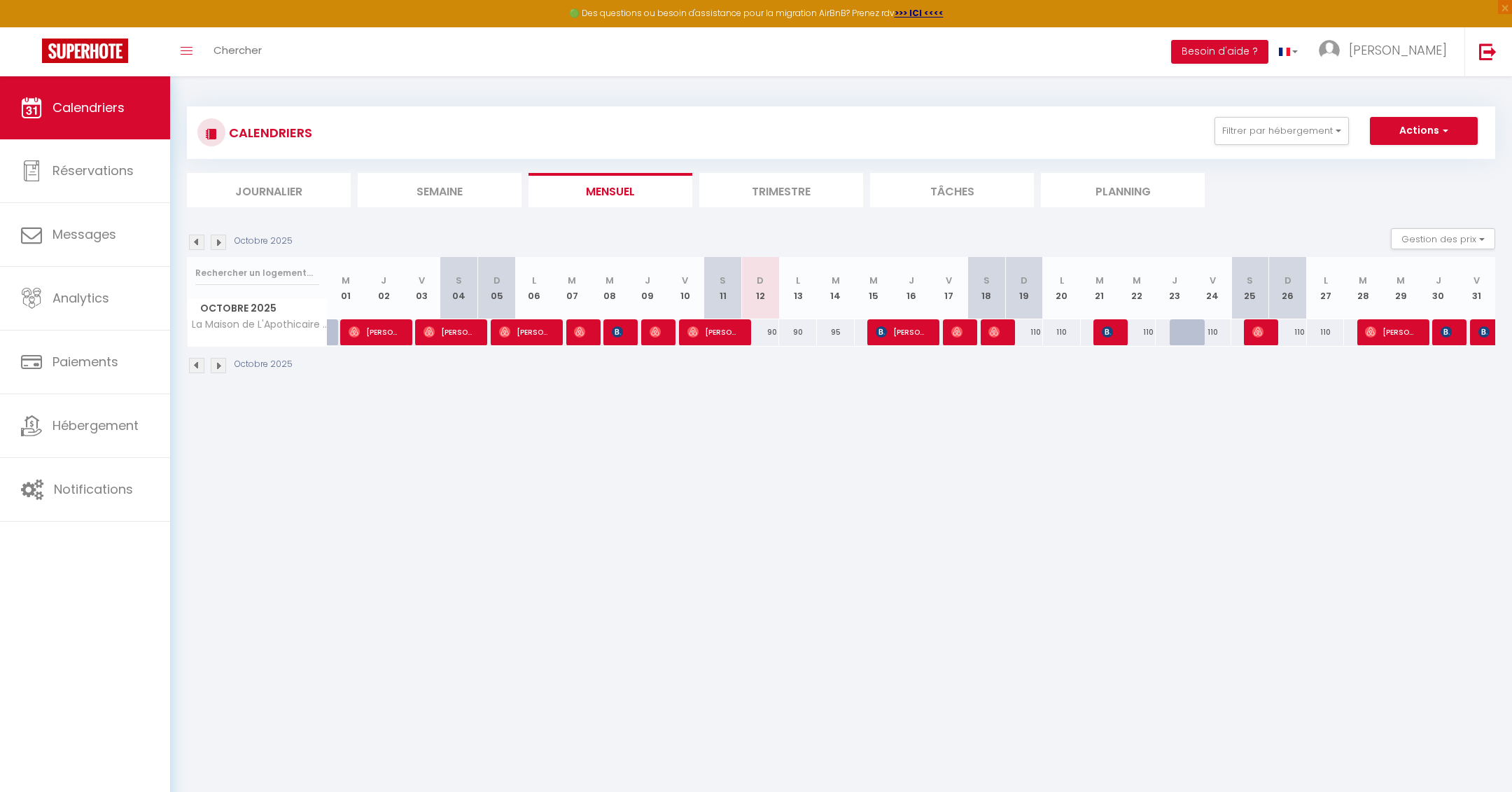
click at [835, 331] on div "95" at bounding box center [835, 332] width 38 height 26
type input "95"
type input "[DATE]"
type input "Mer 15 Octobre 2025"
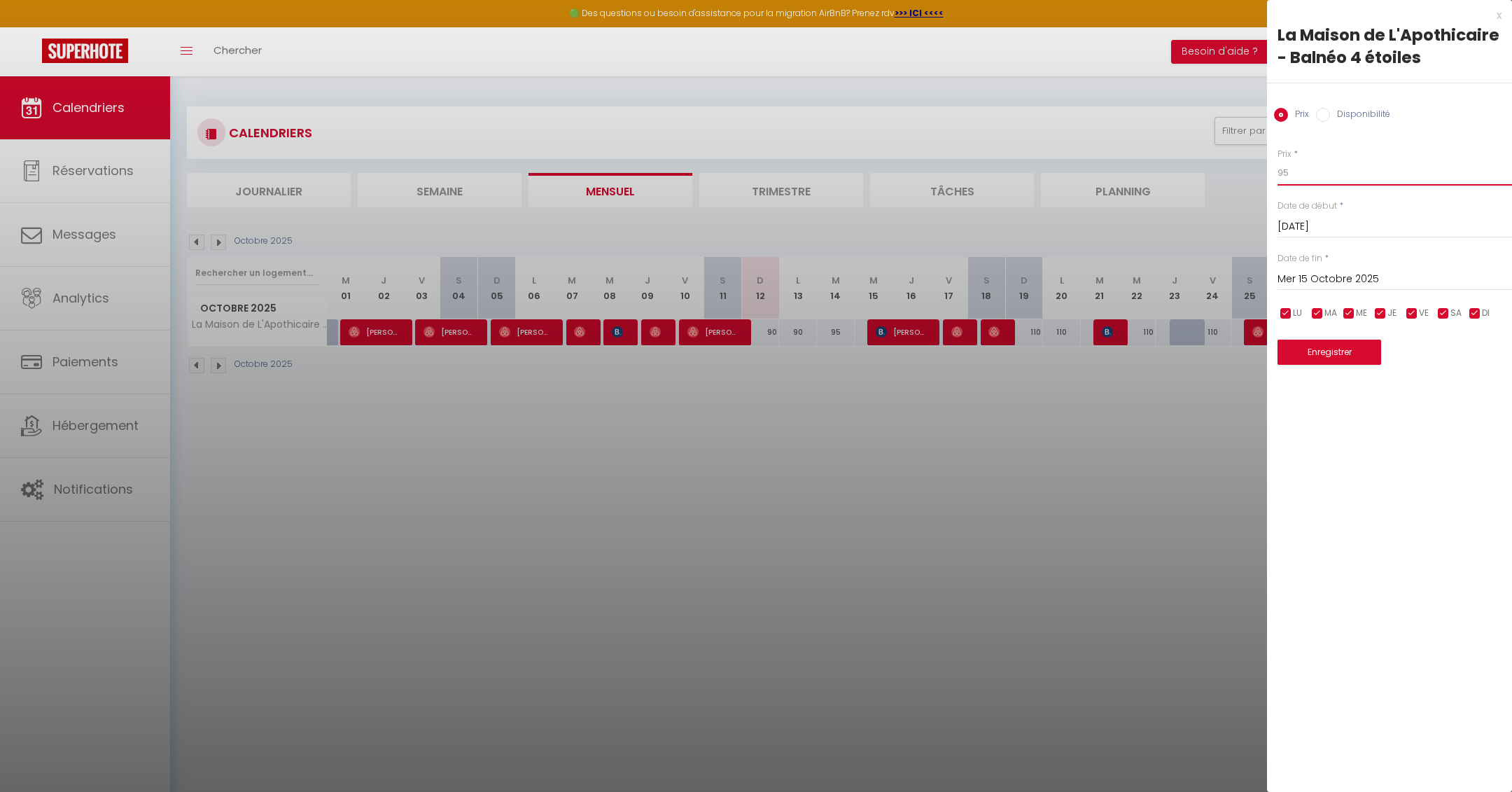
click at [1309, 173] on input "95" at bounding box center [1394, 173] width 234 height 25
type input "9"
type input "85"
click at [1345, 354] on button "Enregistrer" at bounding box center [1328, 352] width 104 height 25
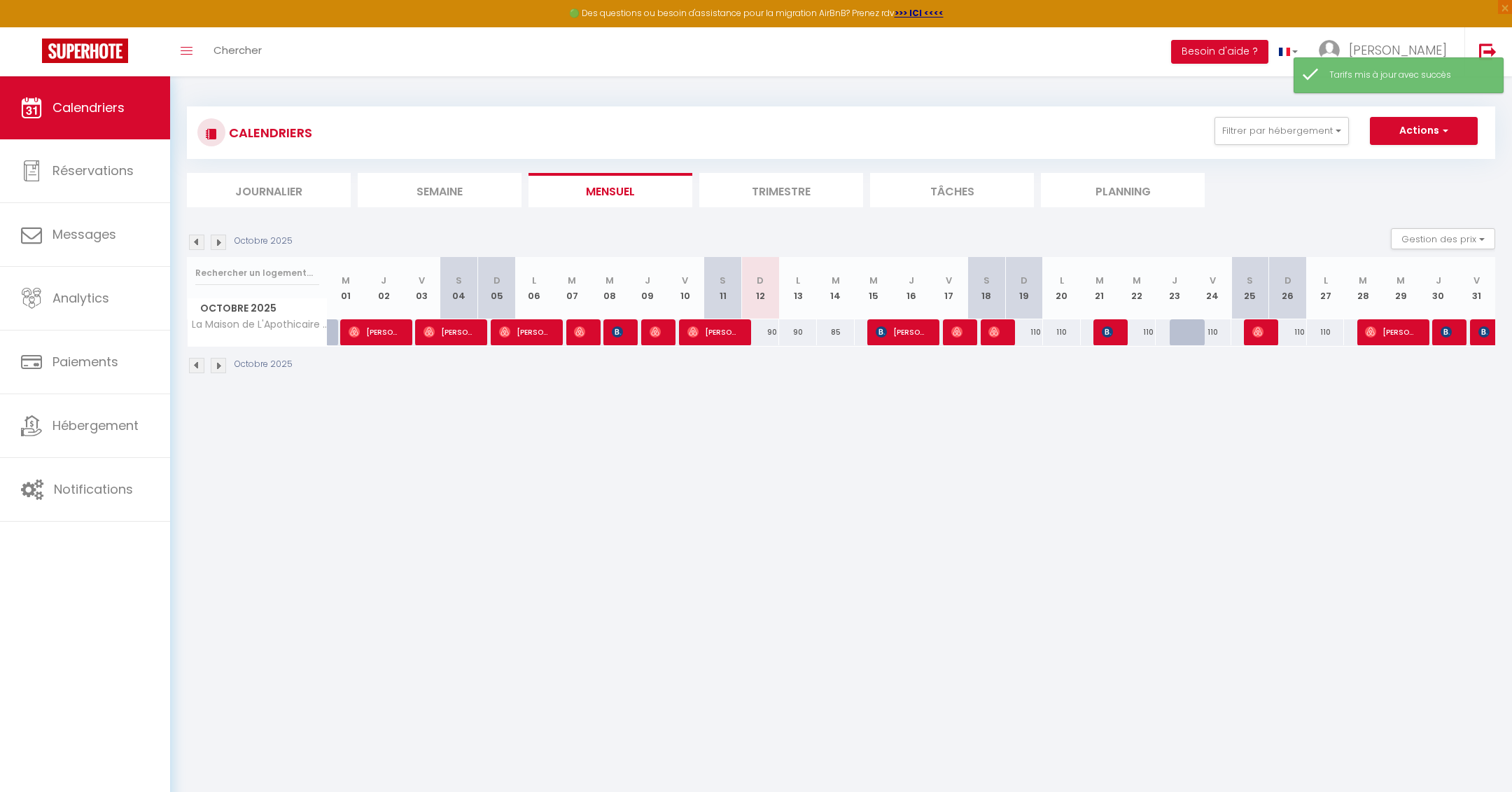
click at [796, 333] on div "90" at bounding box center [797, 332] width 38 height 26
type input "90"
type input "Lun 13 Octobre 2025"
type input "[DATE]"
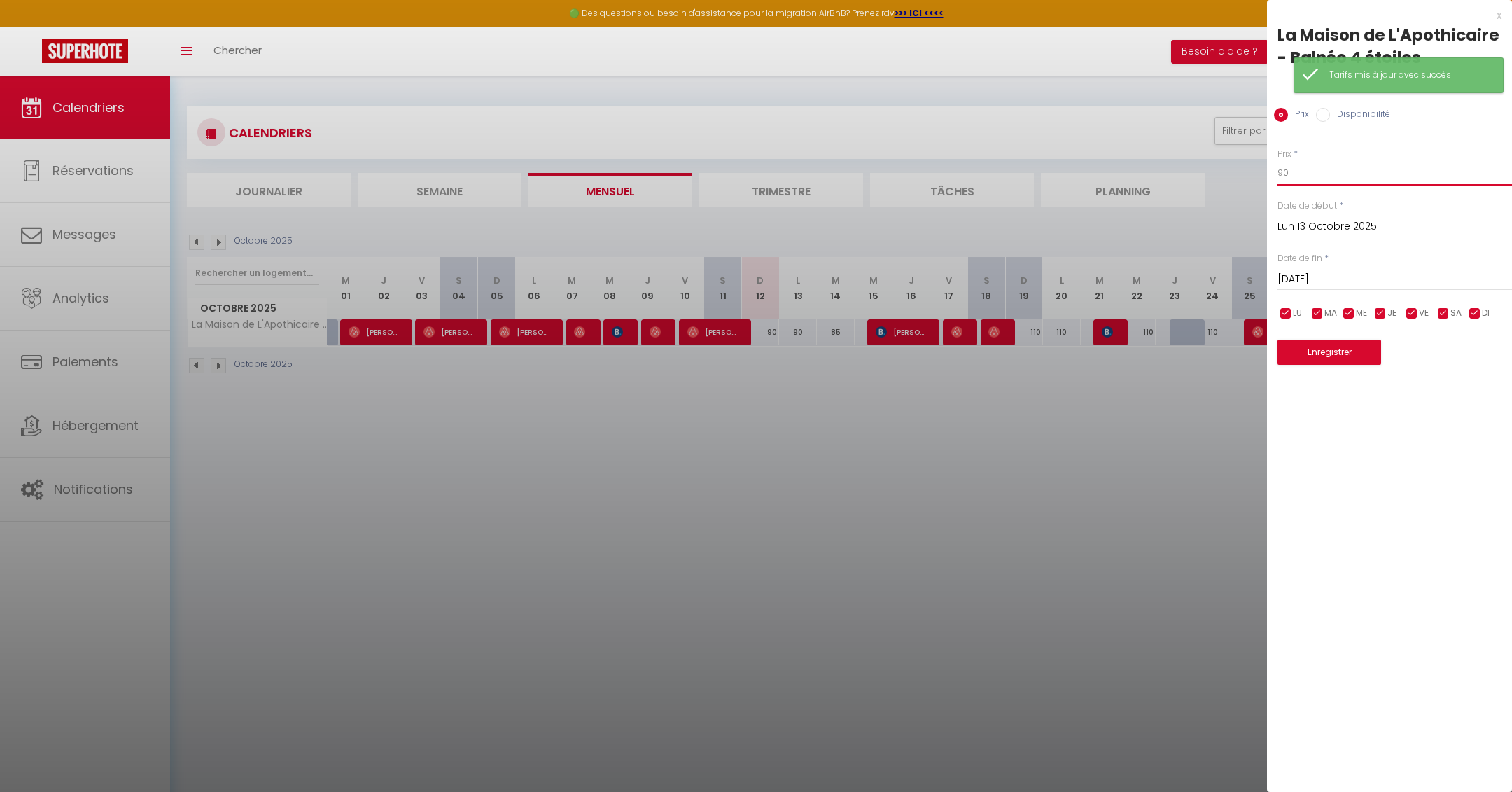
click at [1345, 175] on input "90" at bounding box center [1394, 173] width 234 height 25
type input "9"
type input "85"
click at [1352, 357] on button "Enregistrer" at bounding box center [1328, 352] width 104 height 25
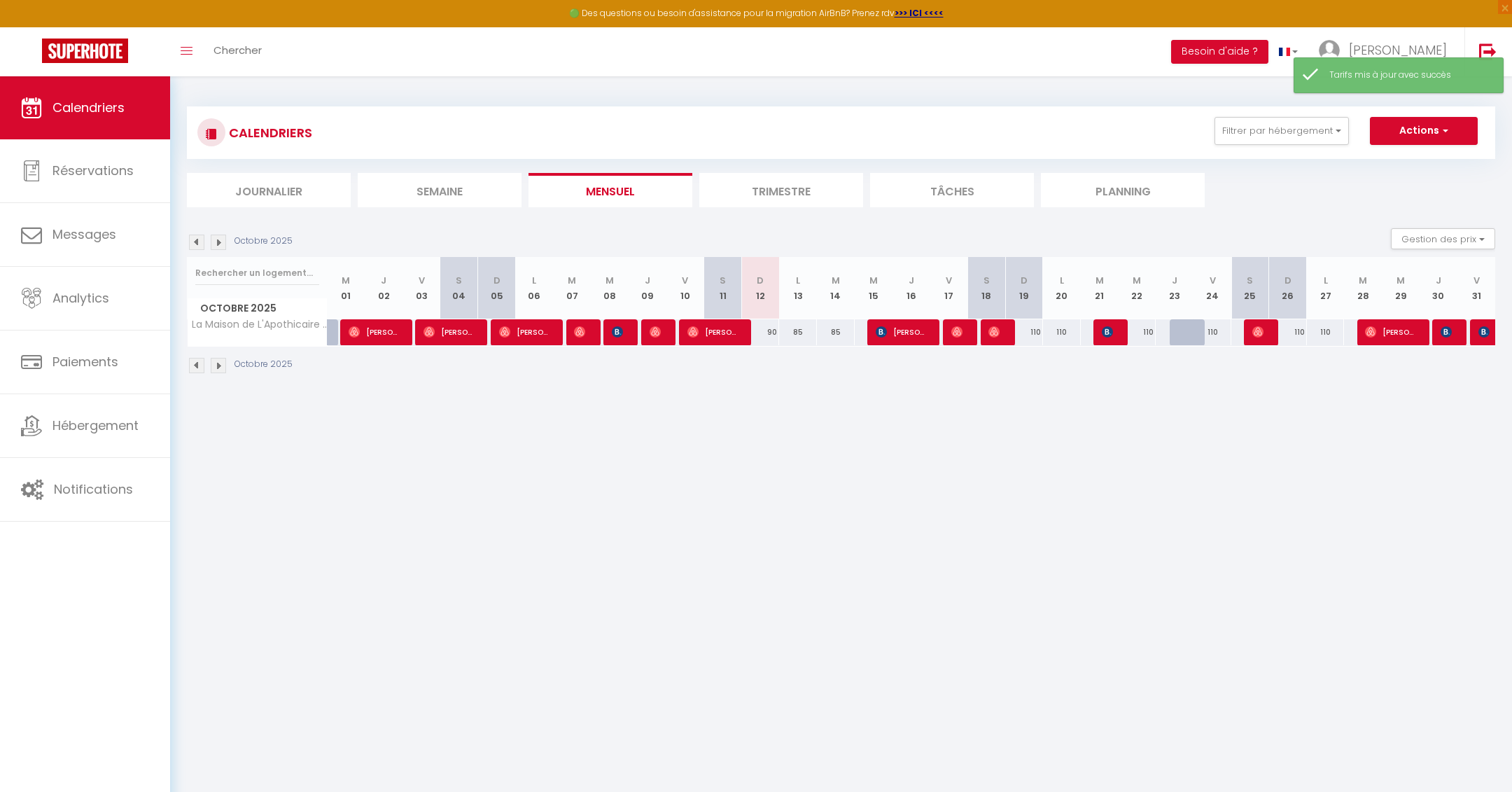
click at [1312, 414] on body "🟢 Des questions ou besoin d'assistance pour la migration AirBnB? Prenez rdv >>>…" at bounding box center [756, 472] width 1512 height 792
click at [796, 330] on div "85" at bounding box center [797, 332] width 38 height 26
type input "85"
type input "Lun 13 Octobre 2025"
type input "[DATE]"
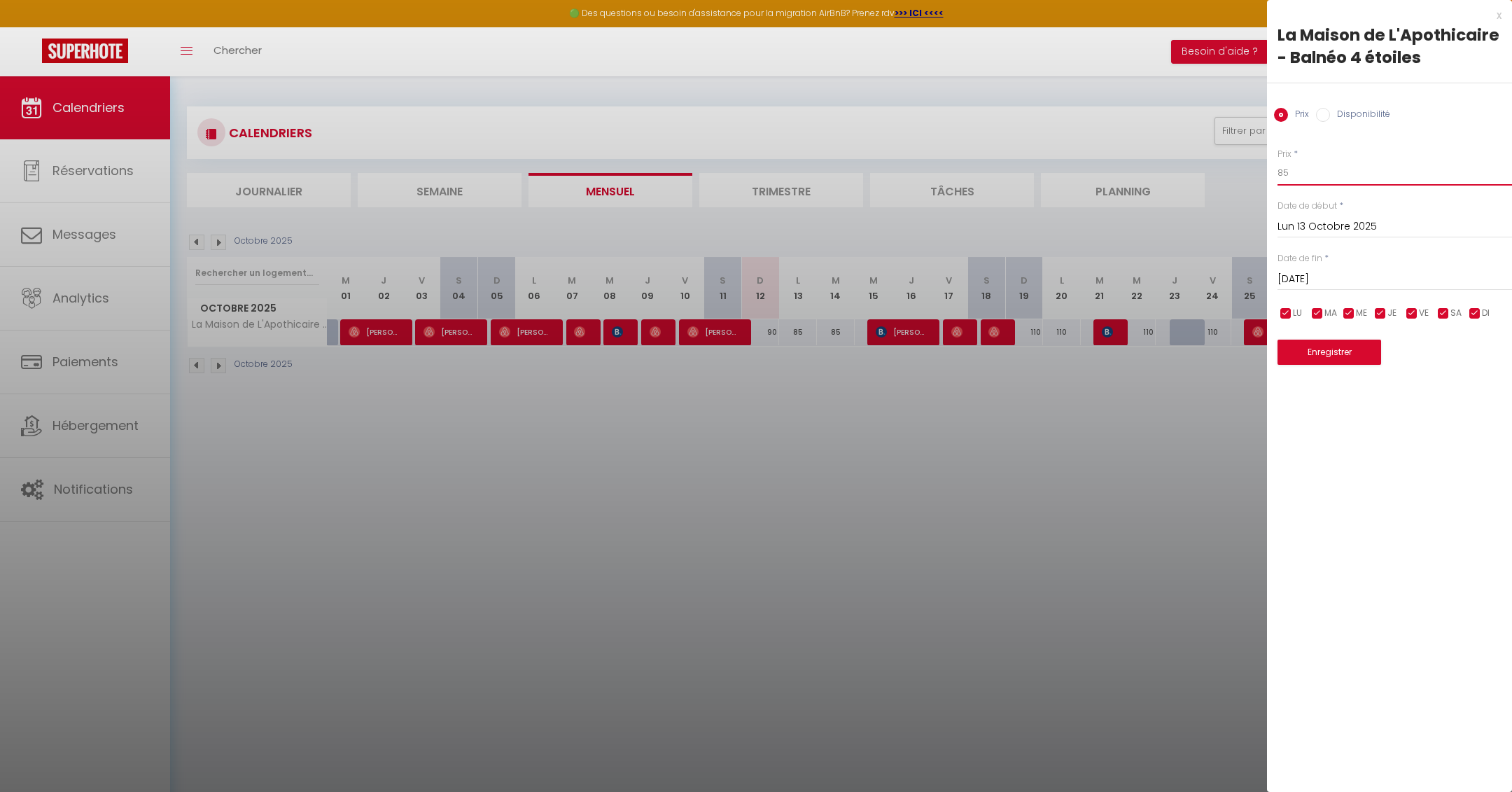
click at [1308, 178] on input "85" at bounding box center [1394, 173] width 234 height 25
type input "8"
type input "90"
click at [1334, 359] on button "Enregistrer" at bounding box center [1328, 352] width 104 height 25
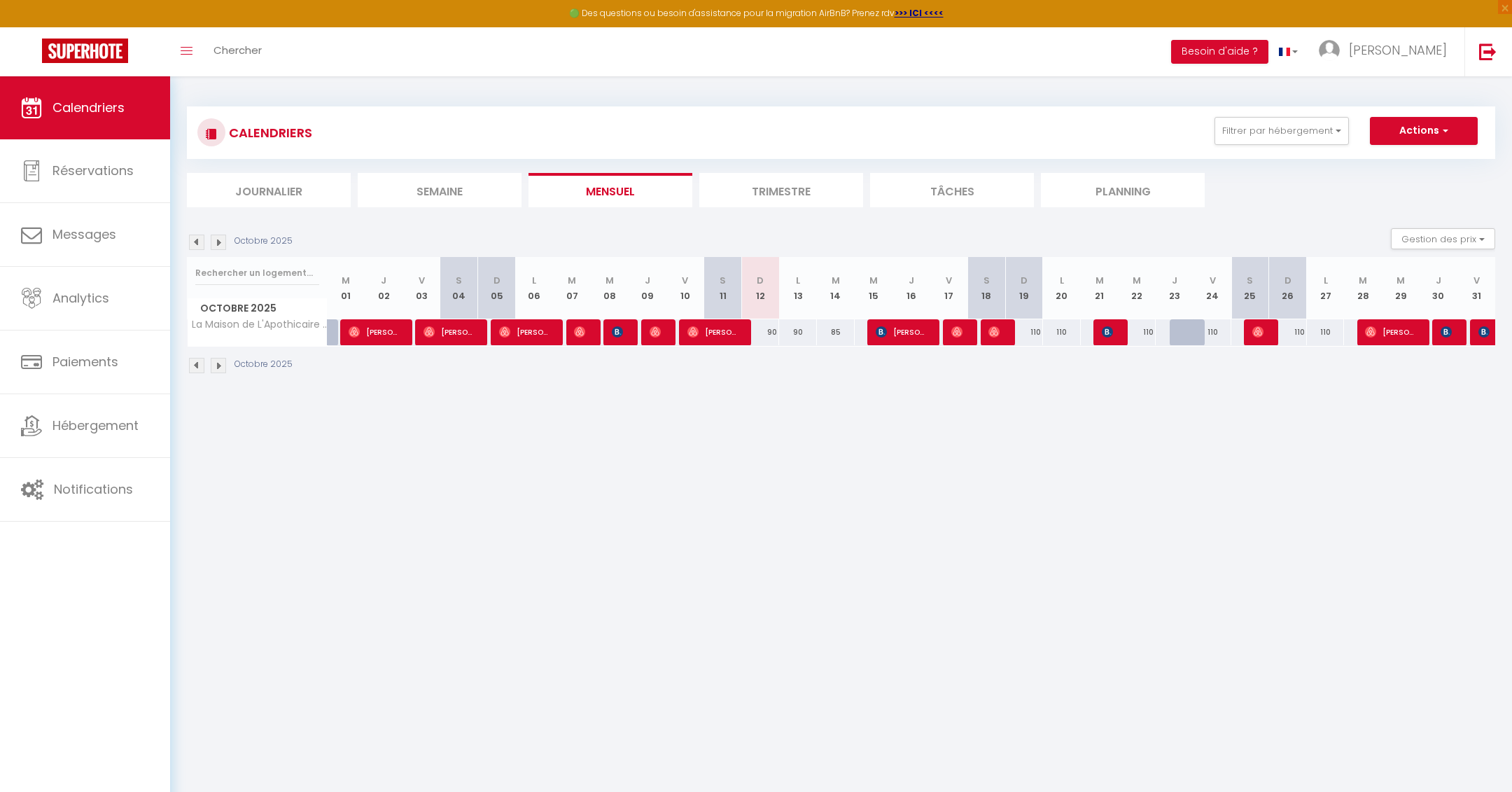
click at [948, 333] on div at bounding box center [962, 333] width 38 height 26
click at [958, 334] on img at bounding box center [957, 332] width 11 height 11
select select "OK"
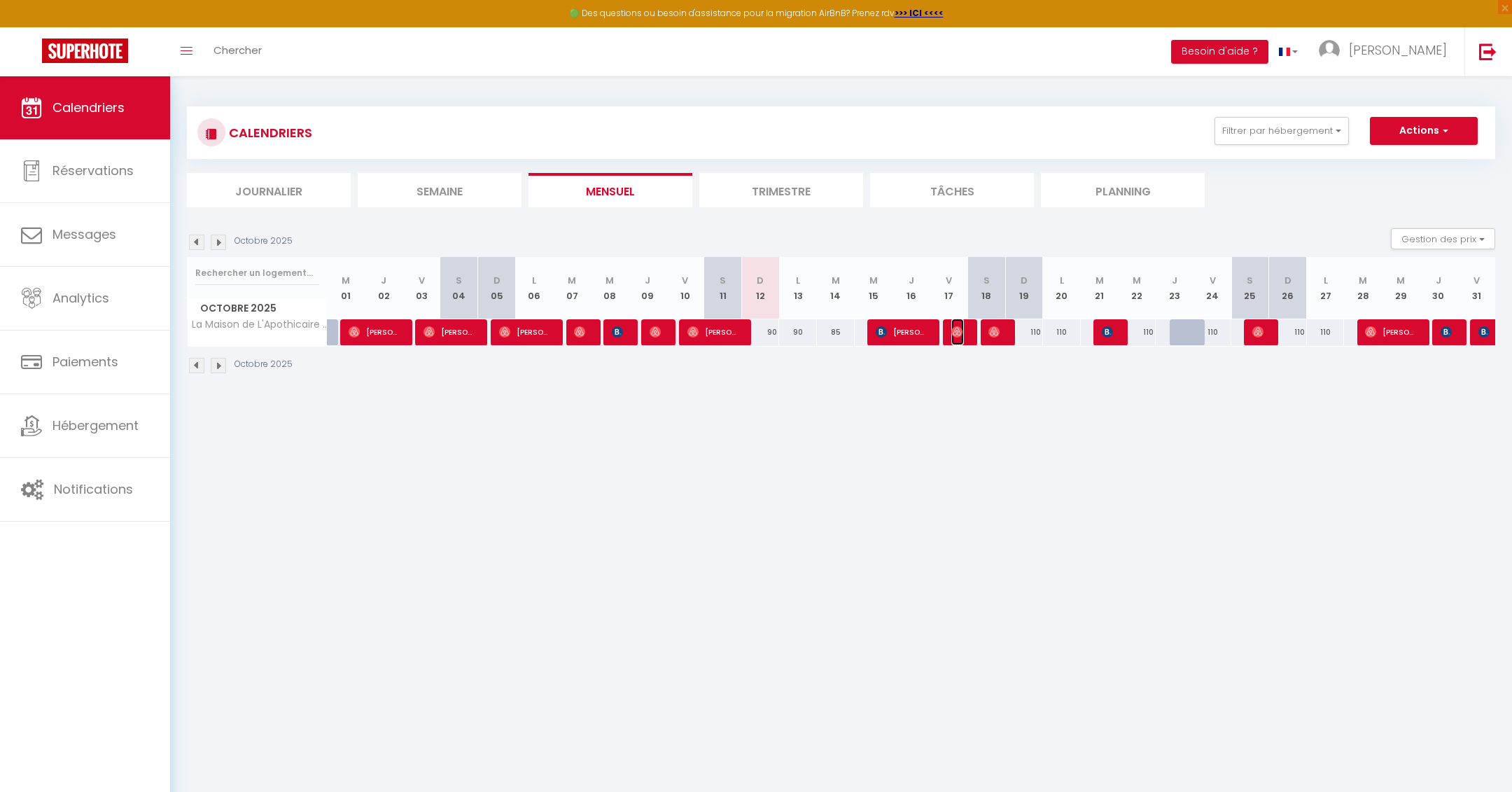
select select "0"
select select "1"
select select
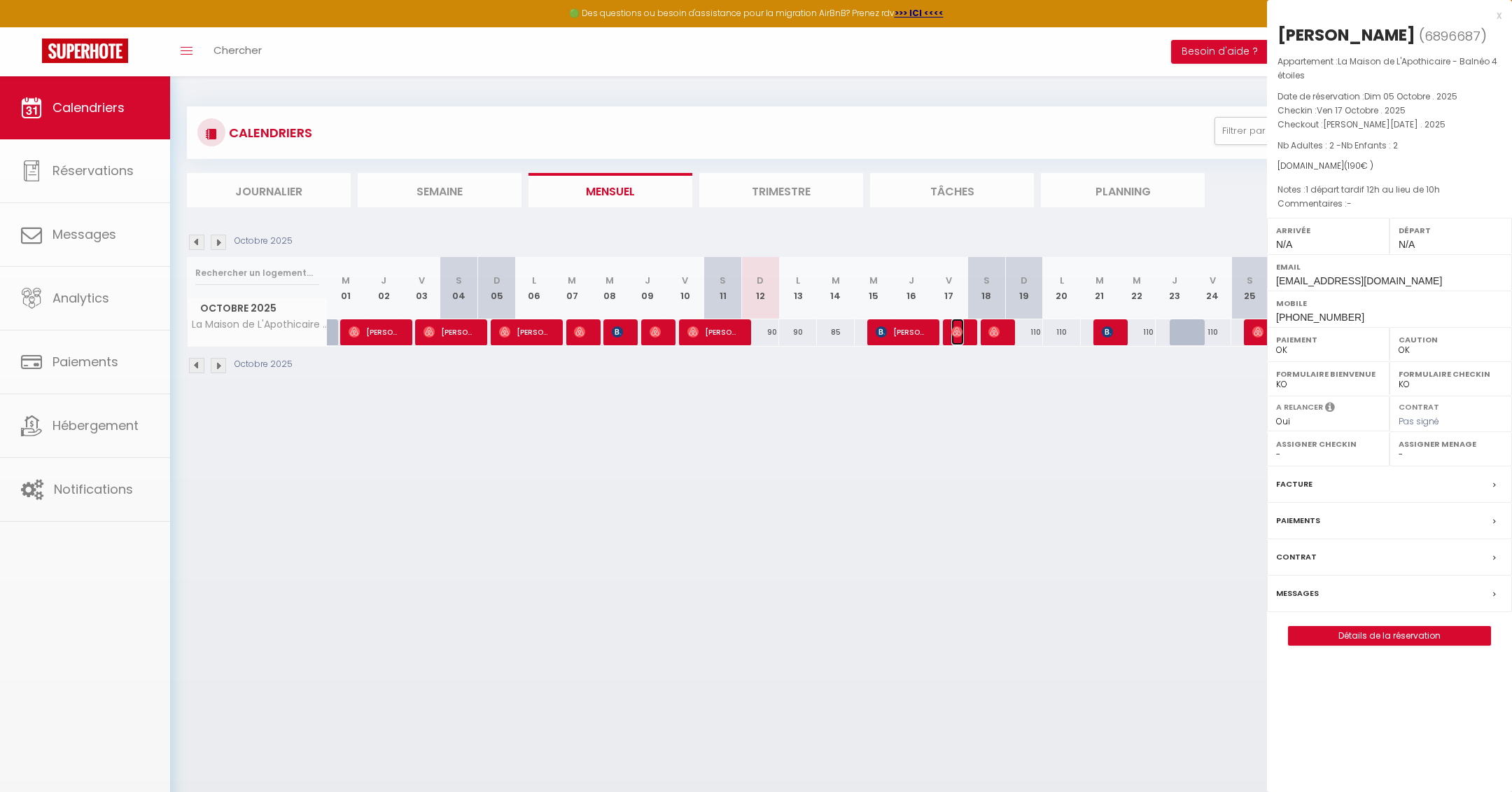
select select "51895"
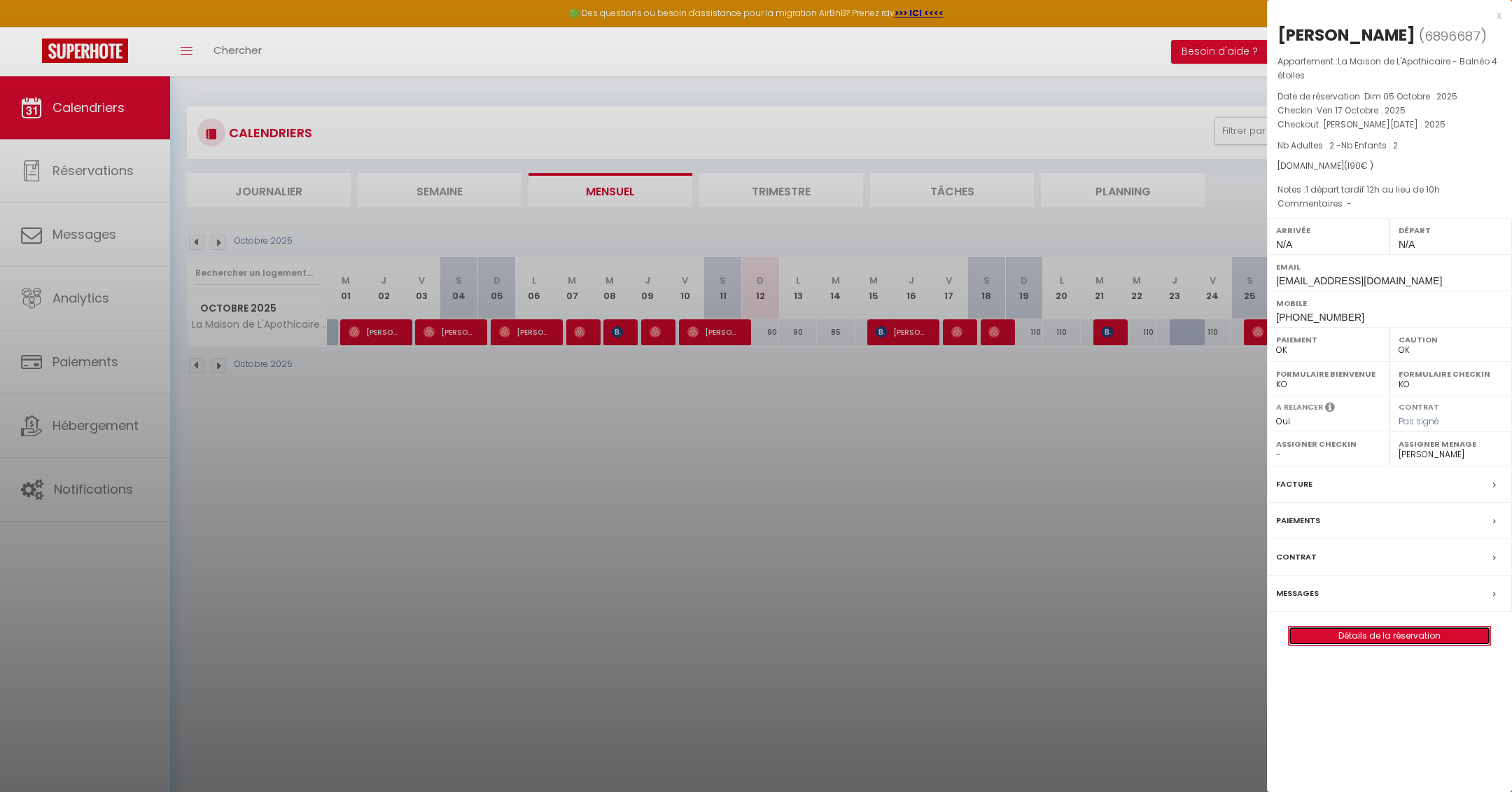
click at [1408, 626] on link "Détails de la réservation" at bounding box center [1389, 635] width 202 height 18
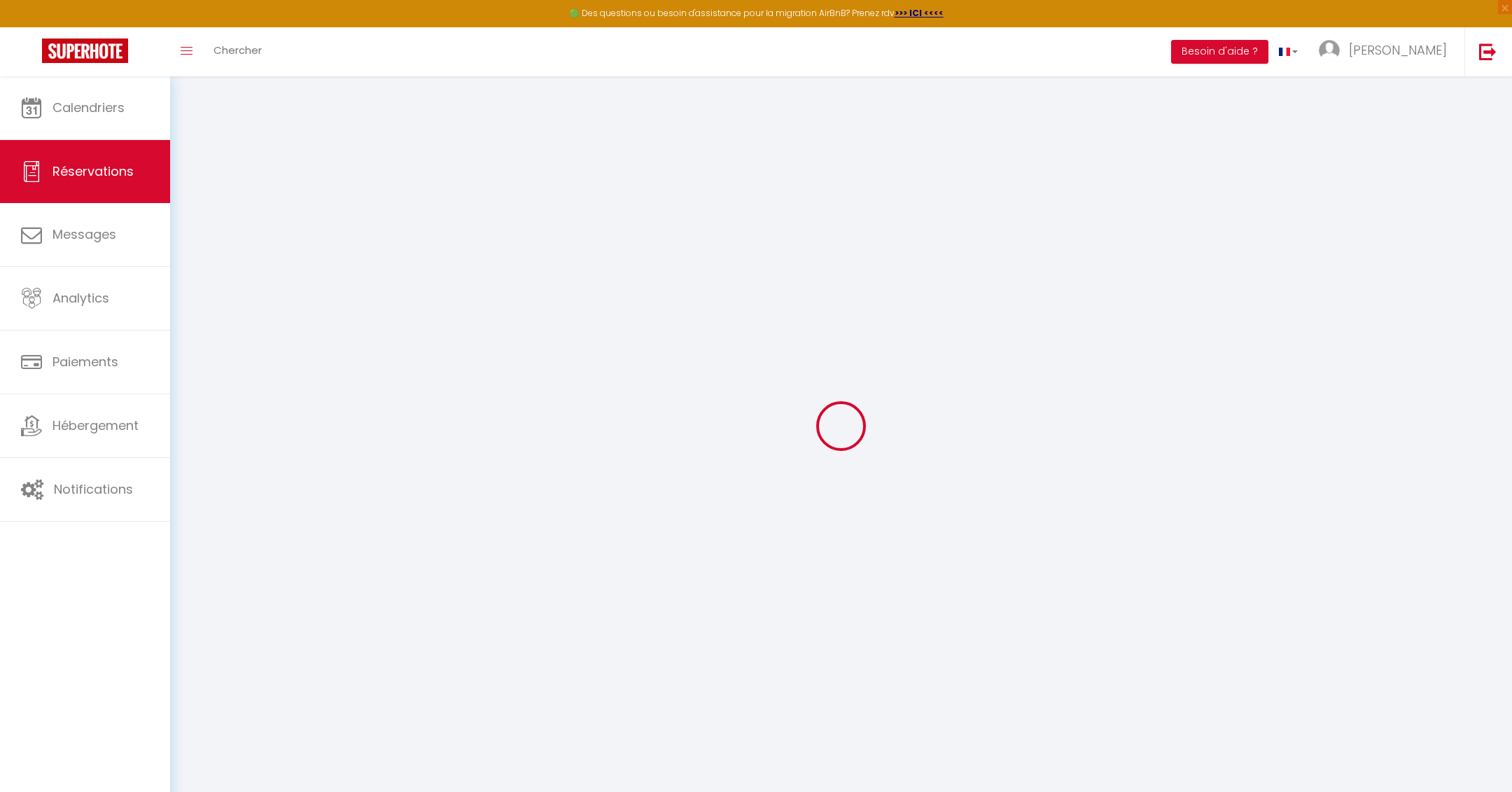
type input "[PERSON_NAME]"
type input "Lemille"
type input "[EMAIL_ADDRESS][DOMAIN_NAME]"
type input "[PHONE_NUMBER]"
select select
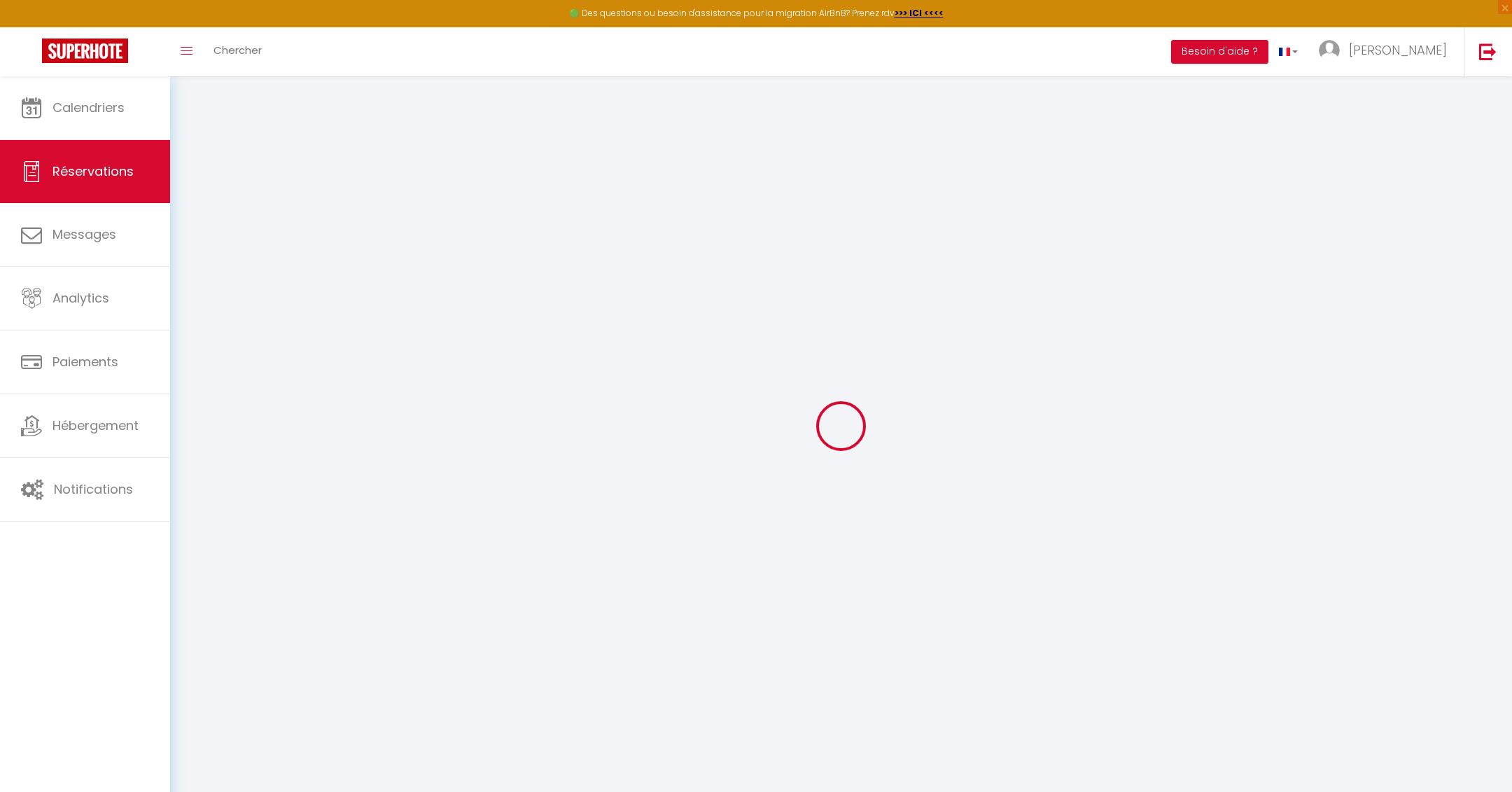
type input "34.2"
select select "75882"
select select "1"
select select
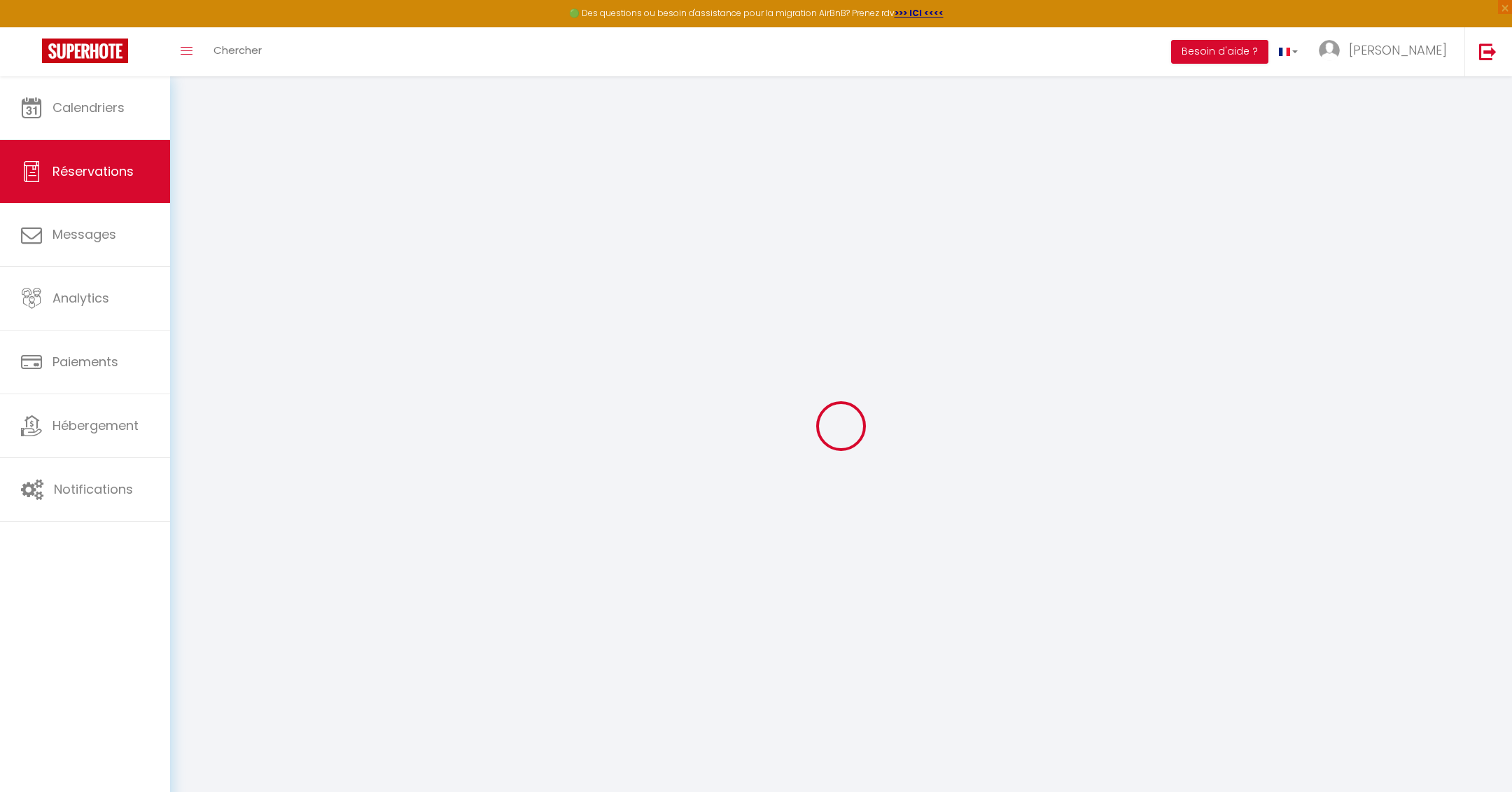
type input "2"
select select "12"
select select
type input "120"
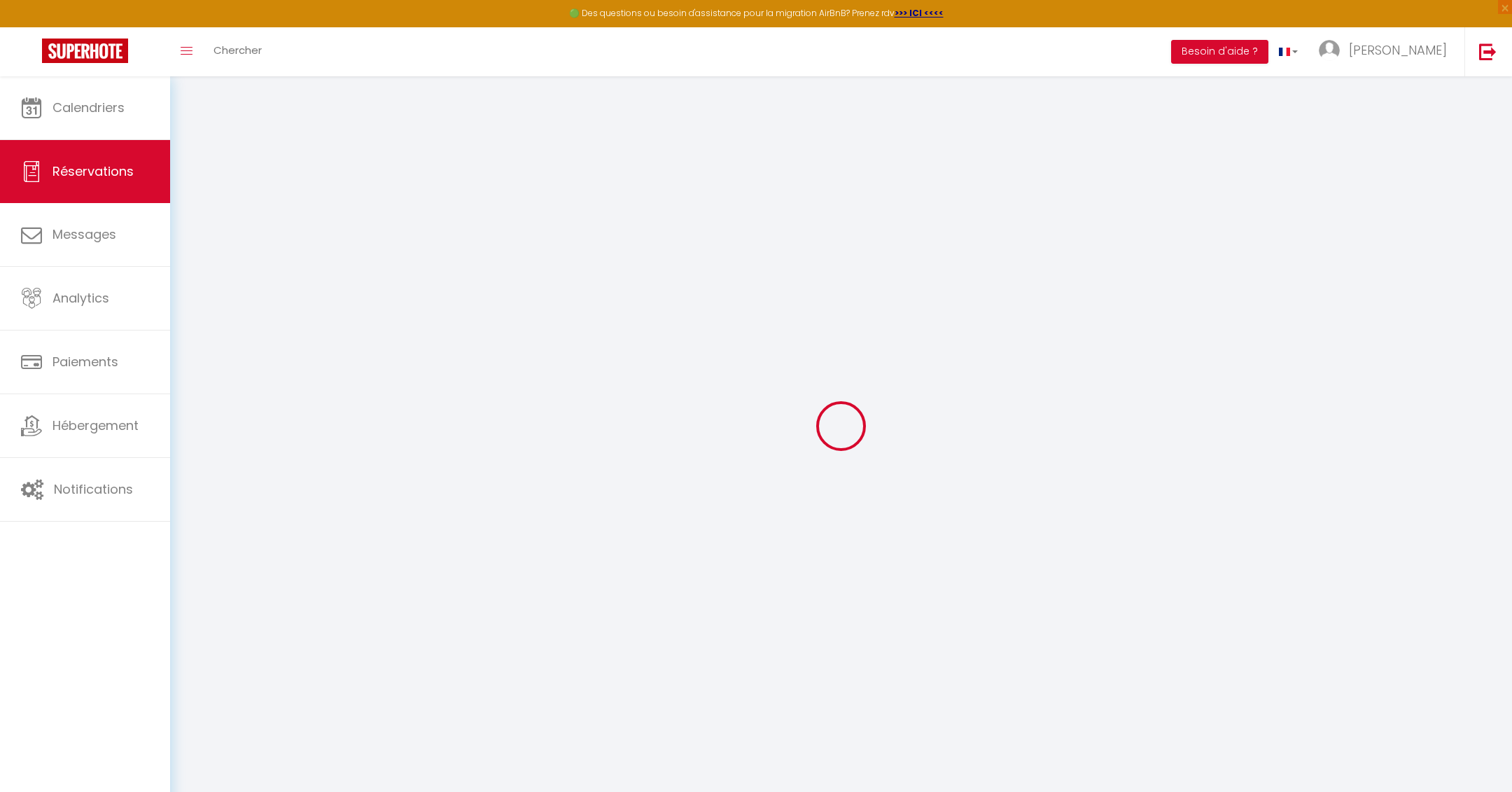
checkbox input "false"
type input "0"
select select "1"
type input "0"
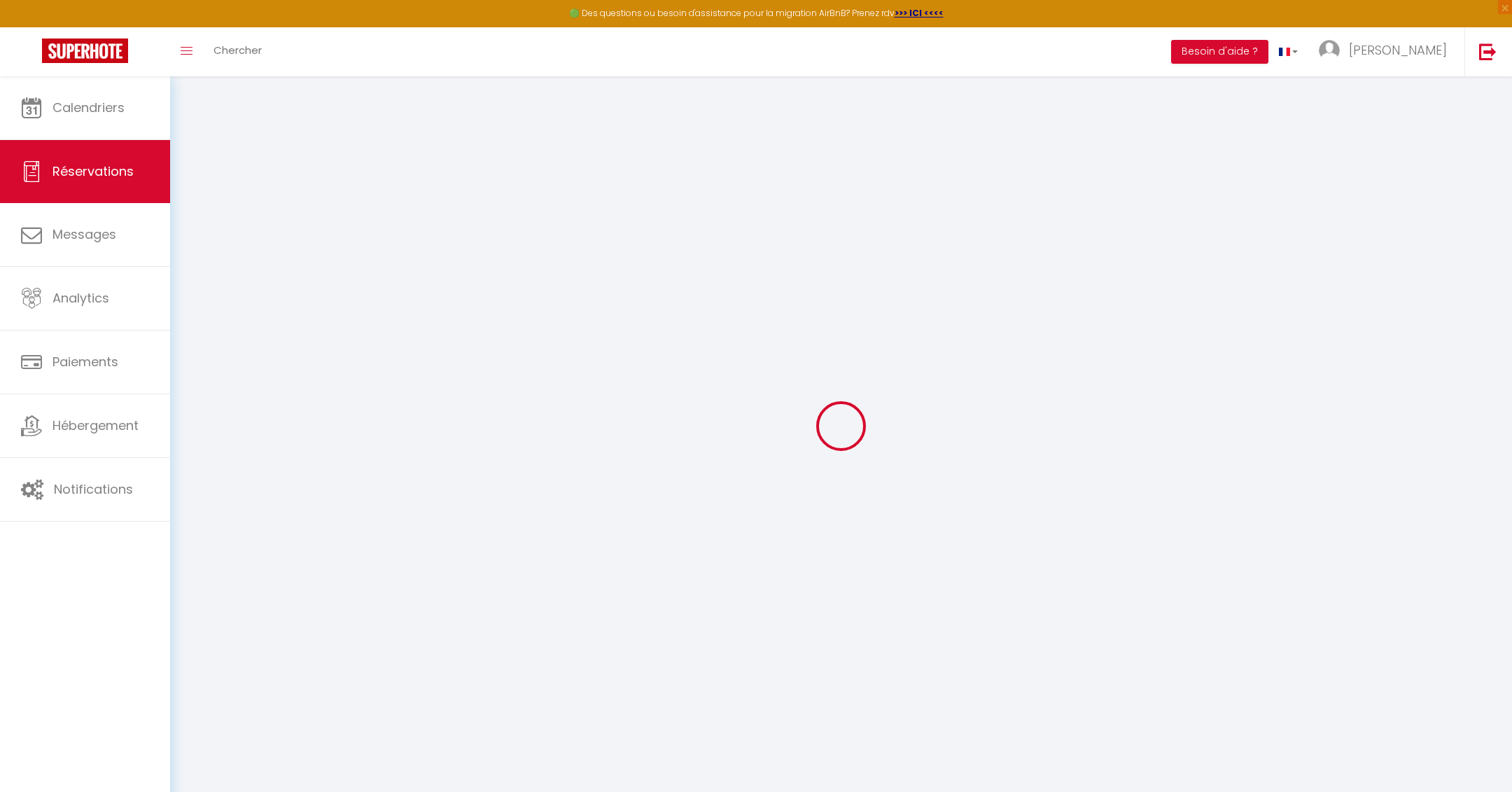
type input "0"
select select
select select "15"
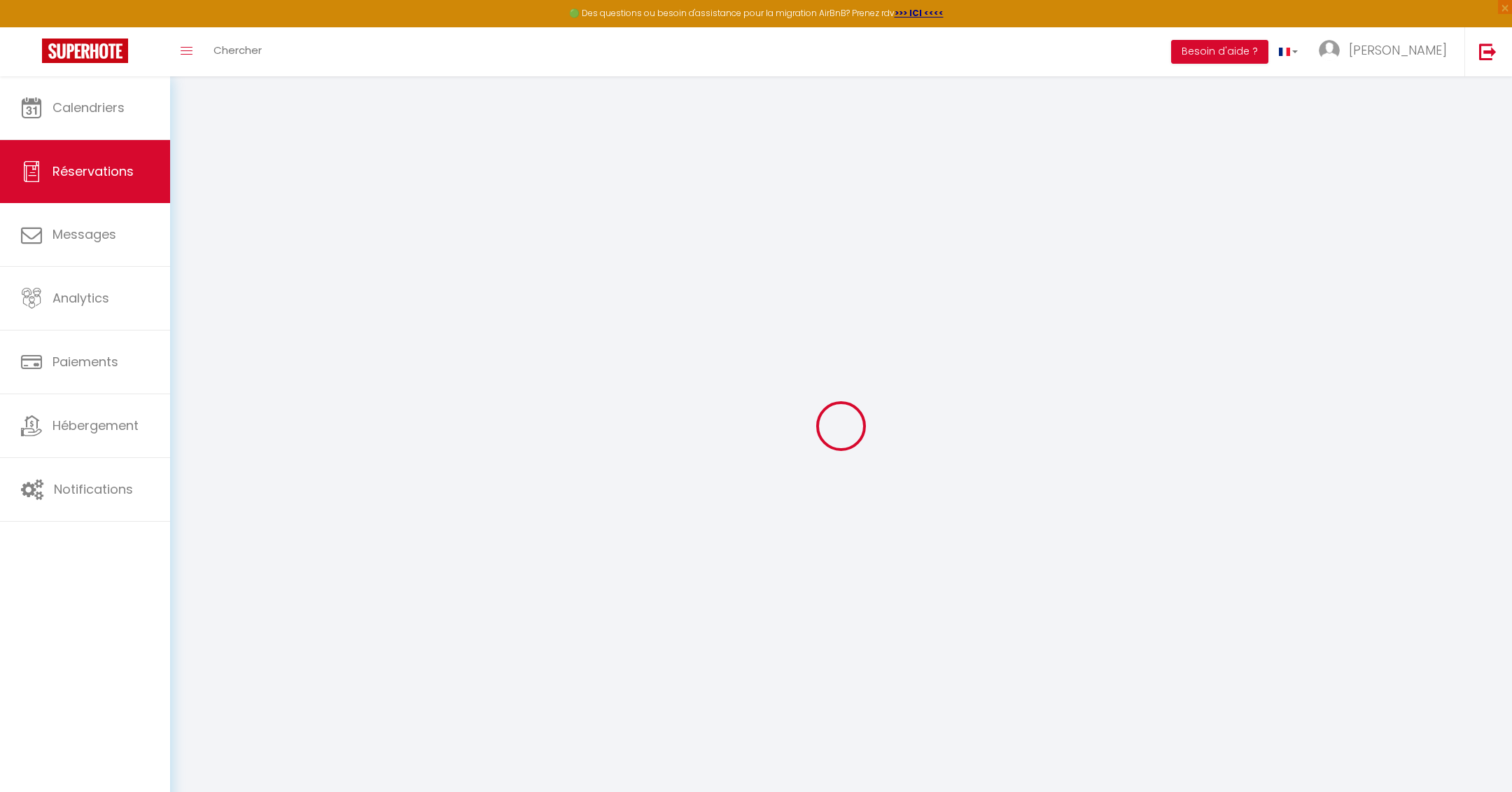
checkbox input "false"
select select
checkbox input "false"
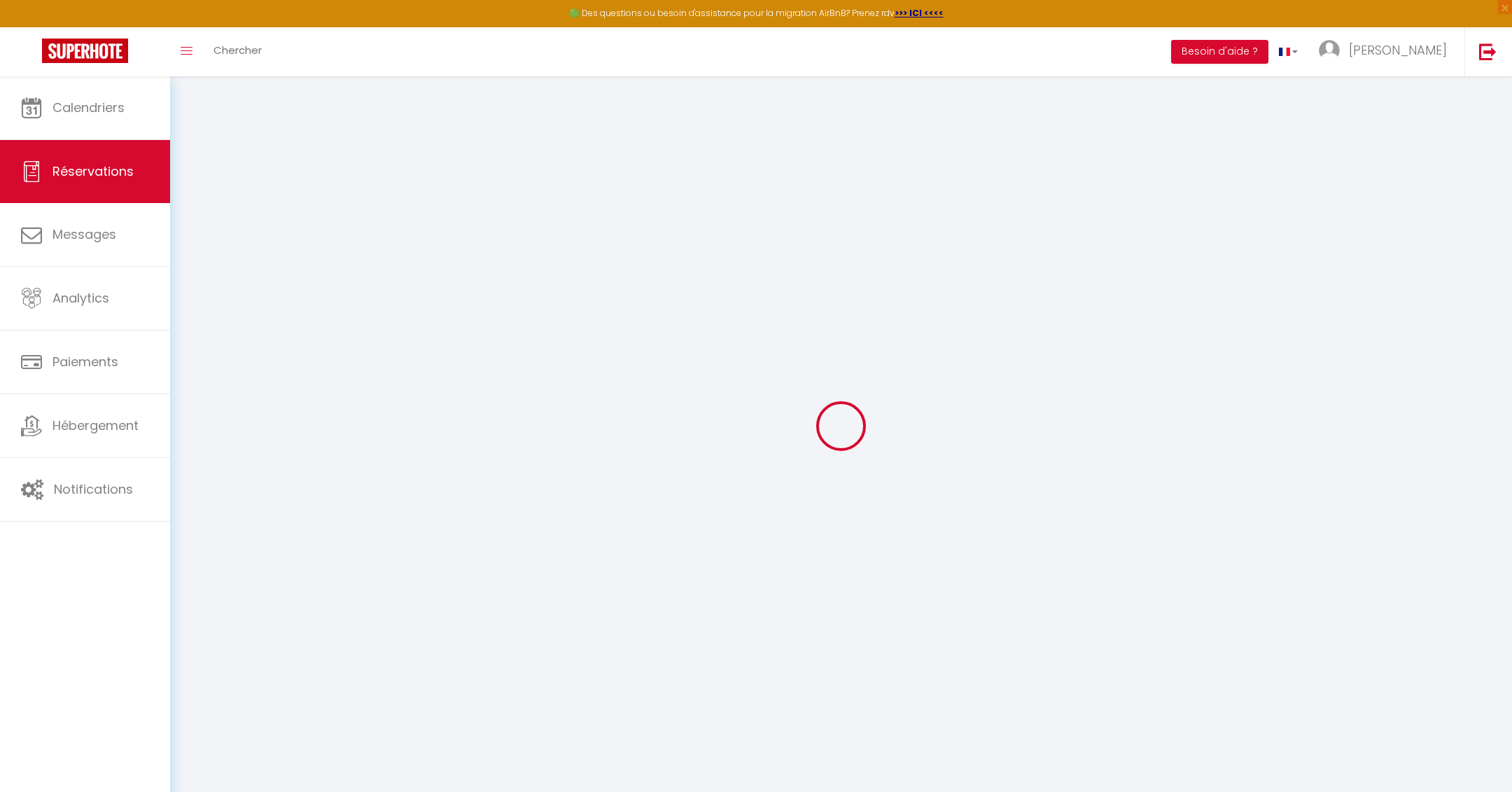
select select
checkbox input "false"
type textarea "1 départ tardif 12h au lieu de 10h"
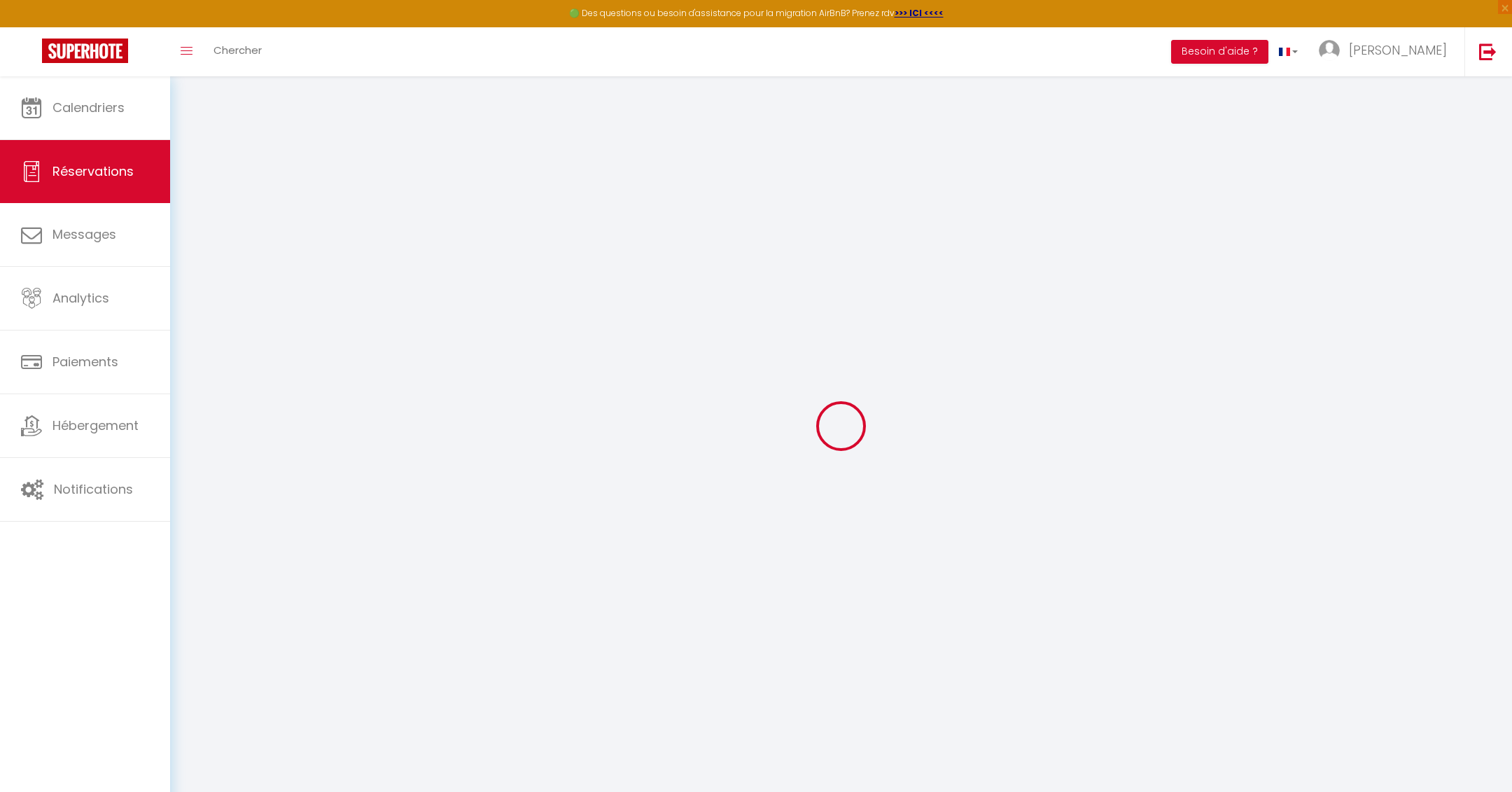
select select
type input "70"
select select
checkbox input "false"
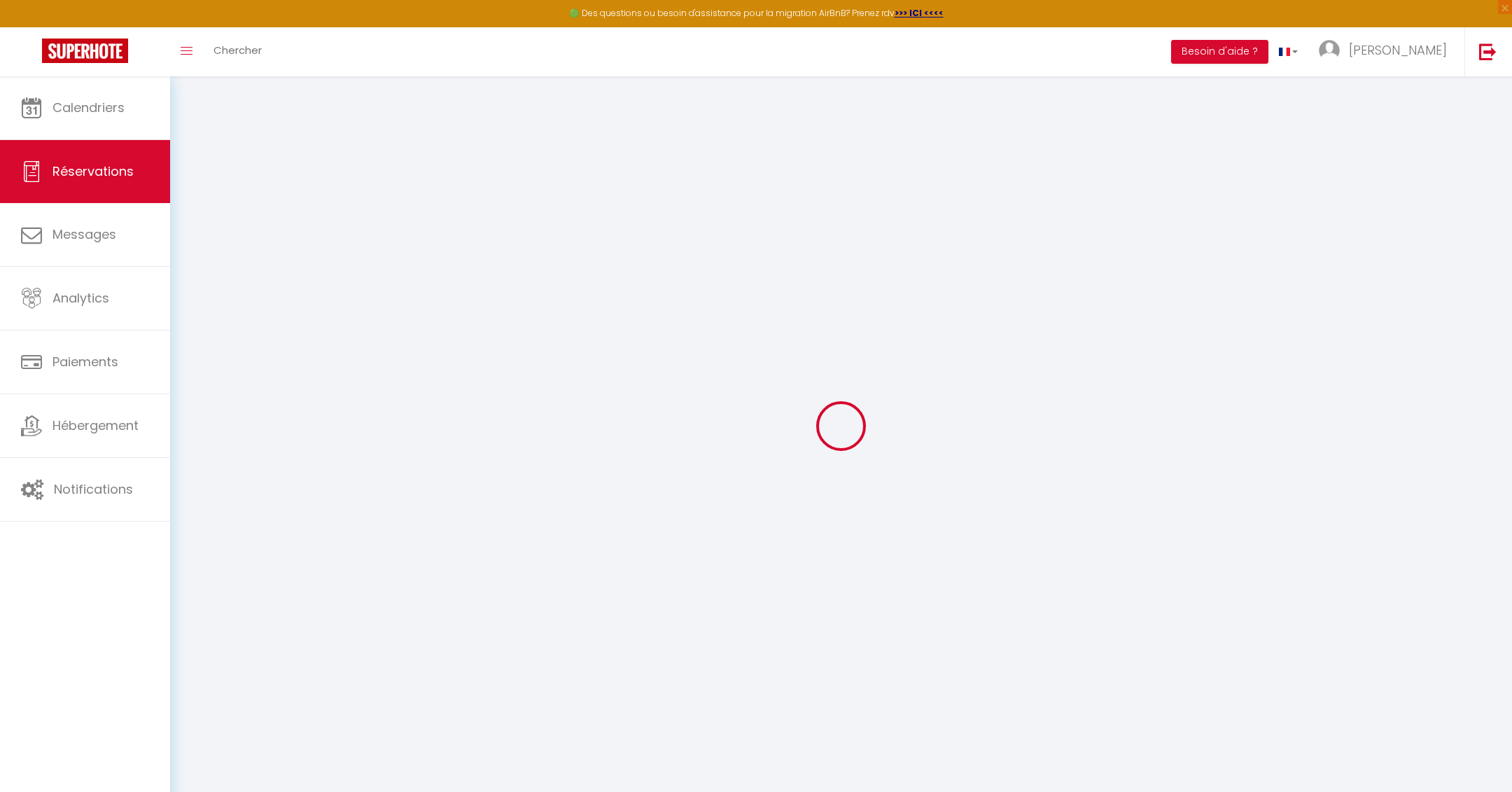
select select
checkbox input "false"
select select
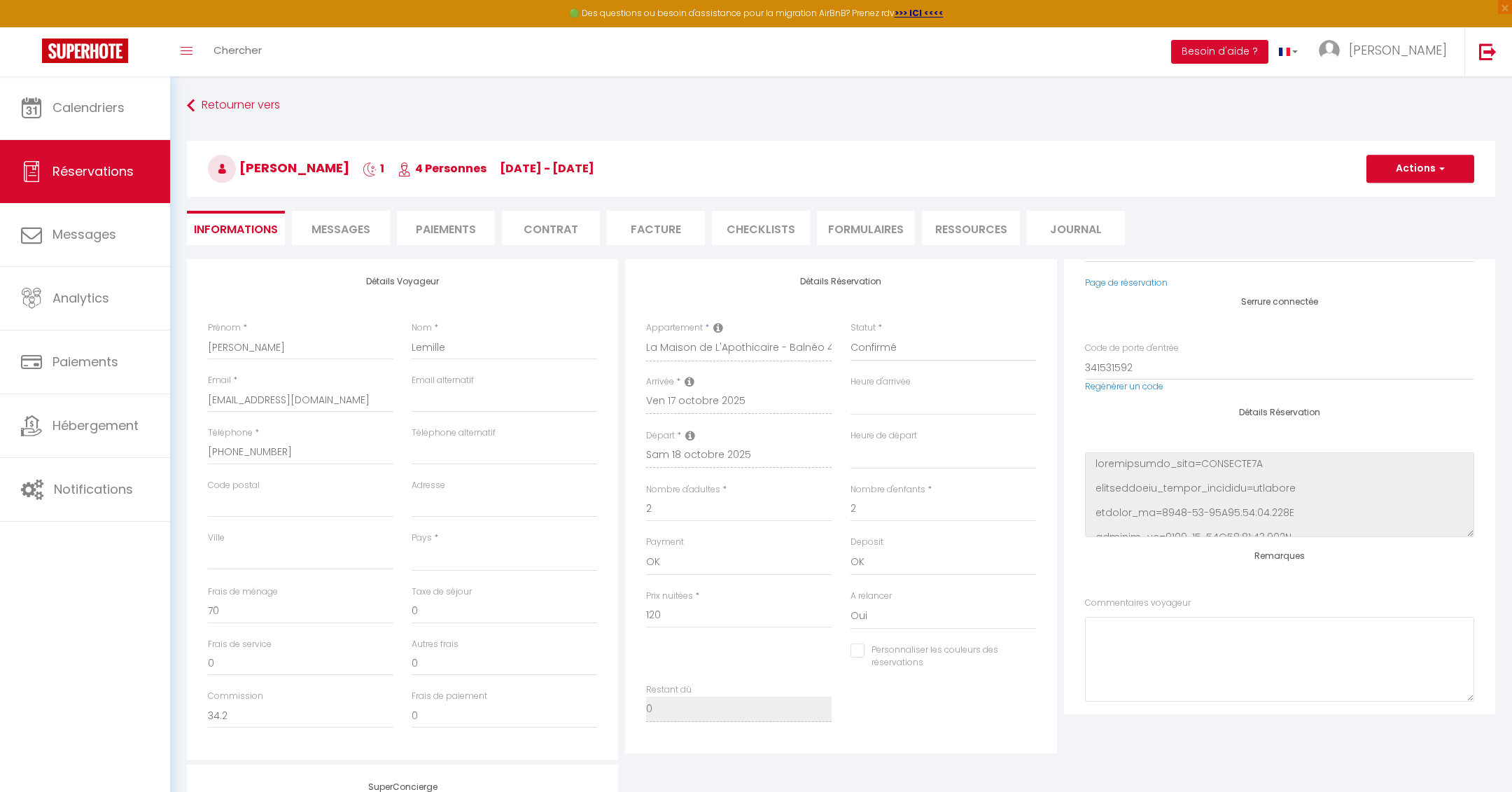
scroll to position [287, 0]
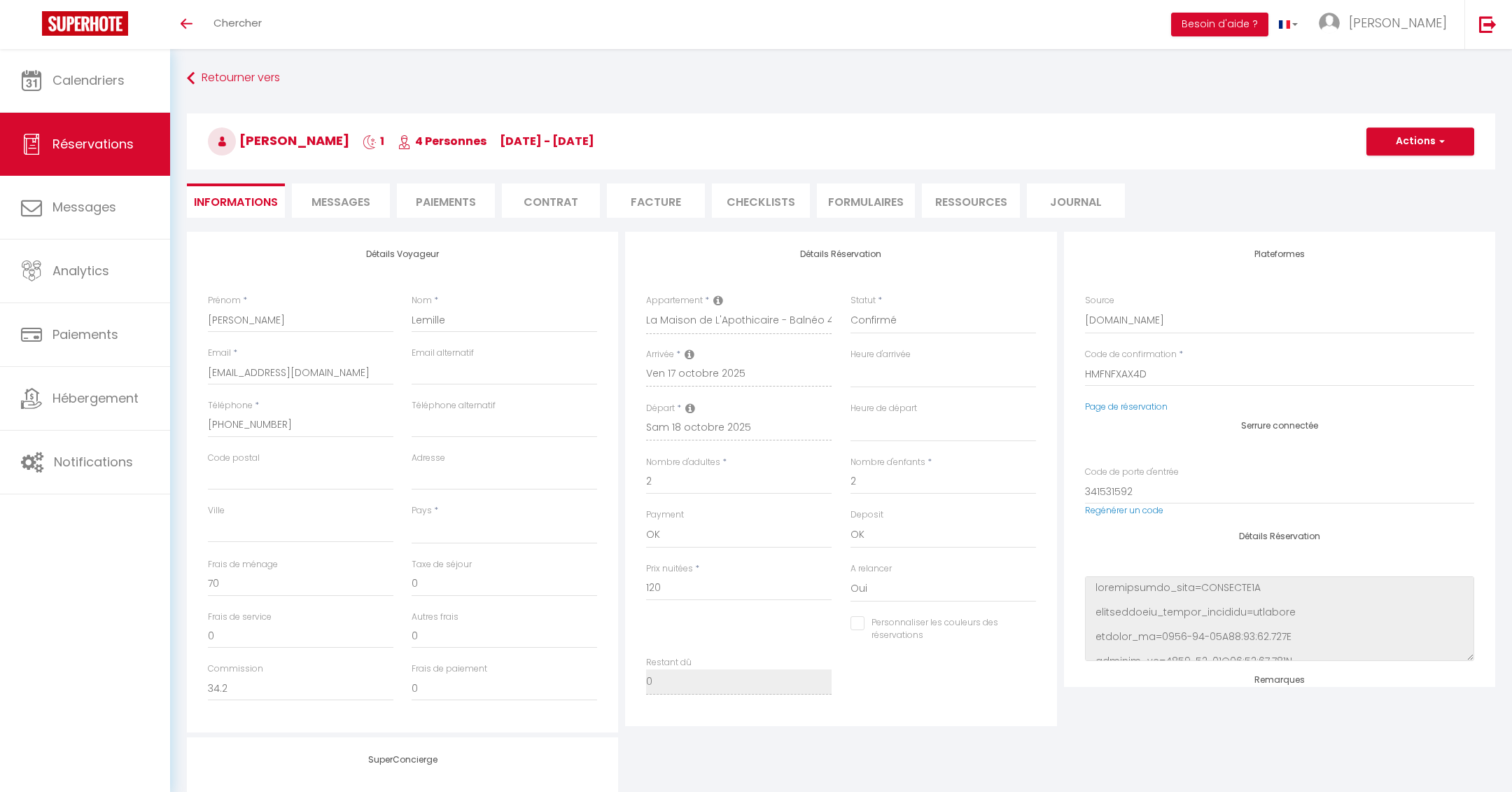
select select
select select "1"
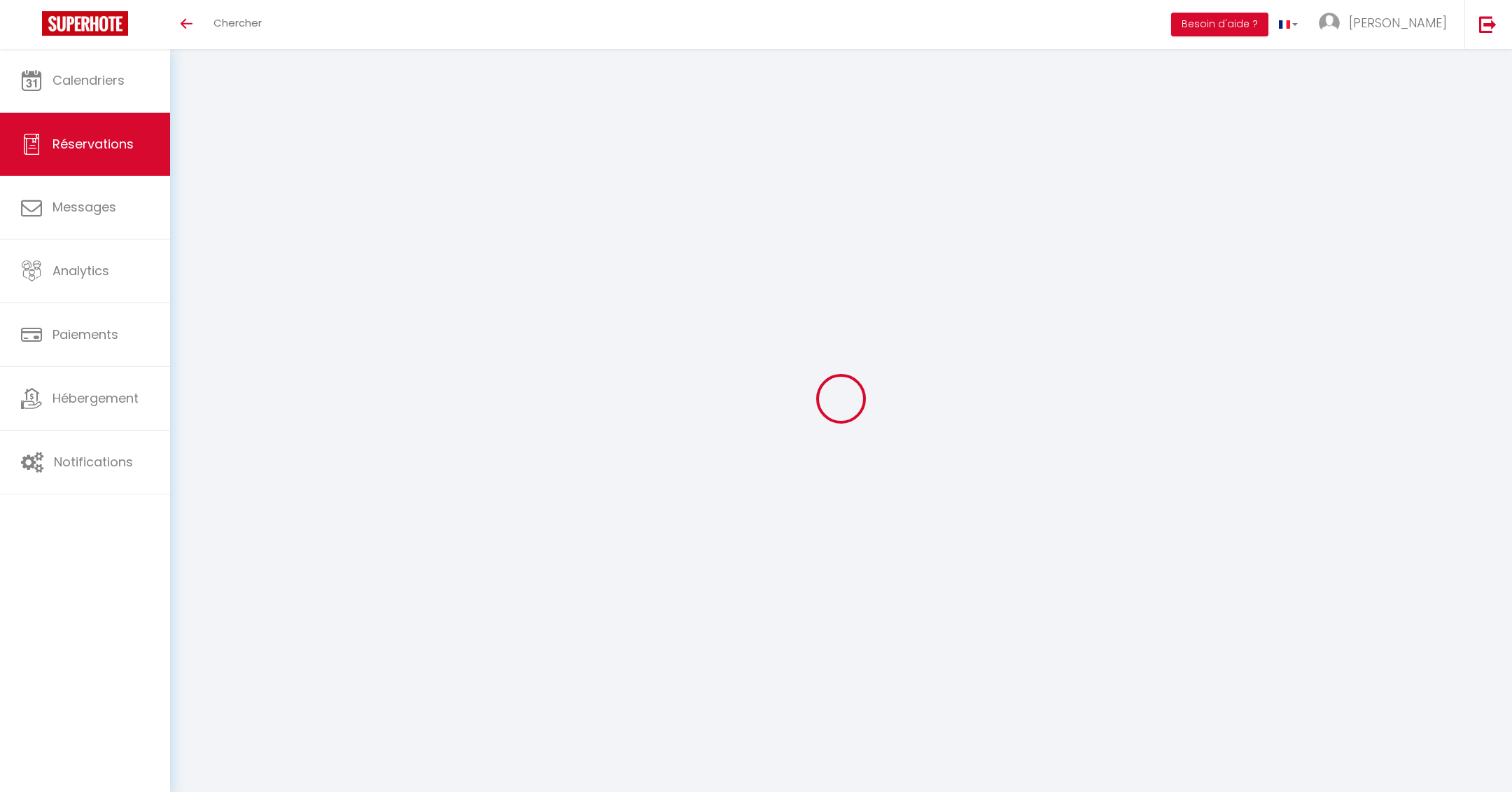
select select
checkbox input "false"
select select
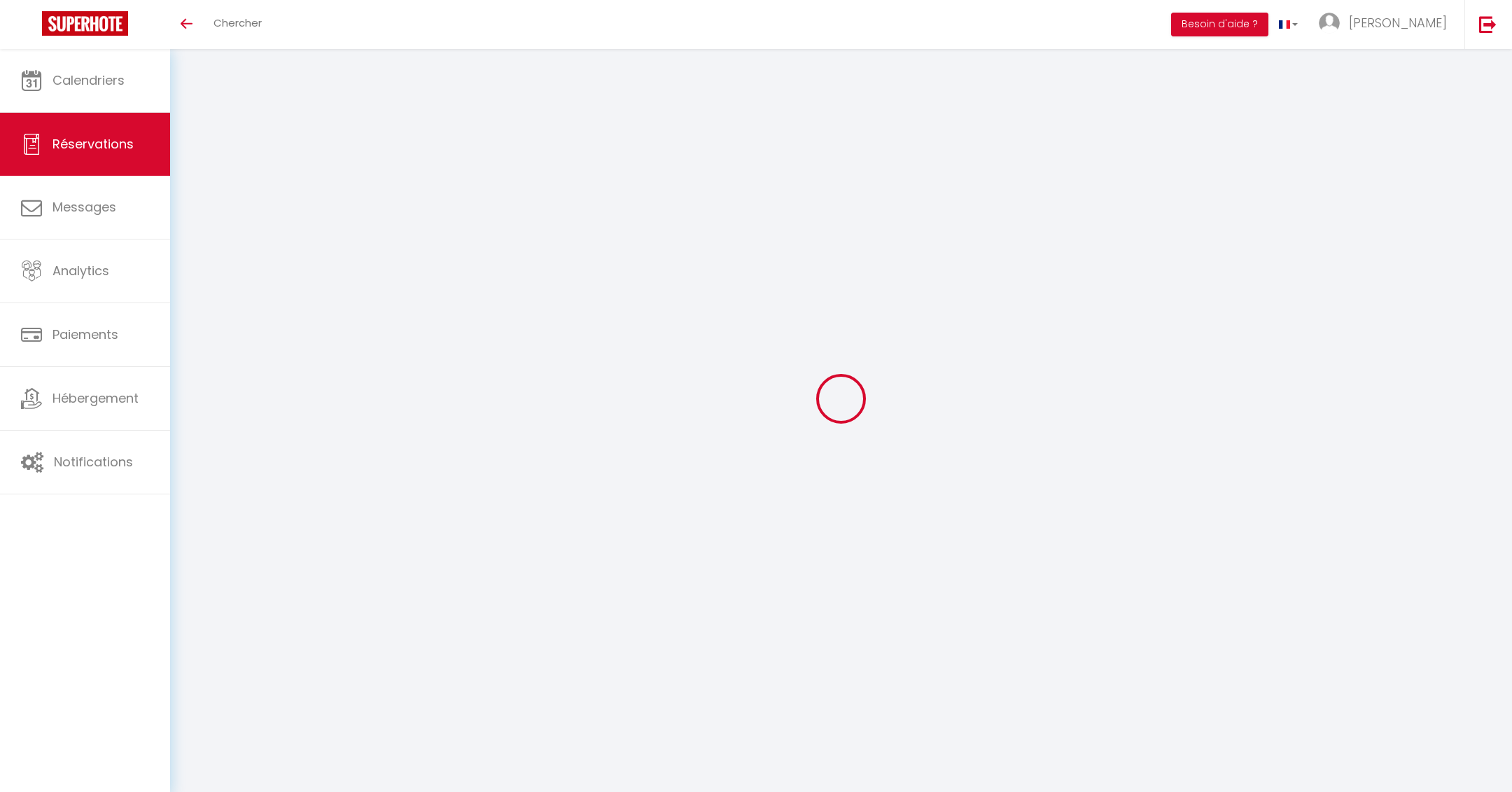
select select
checkbox input "false"
type textarea "1 départ tardif 12h au lieu de 10h"
select select
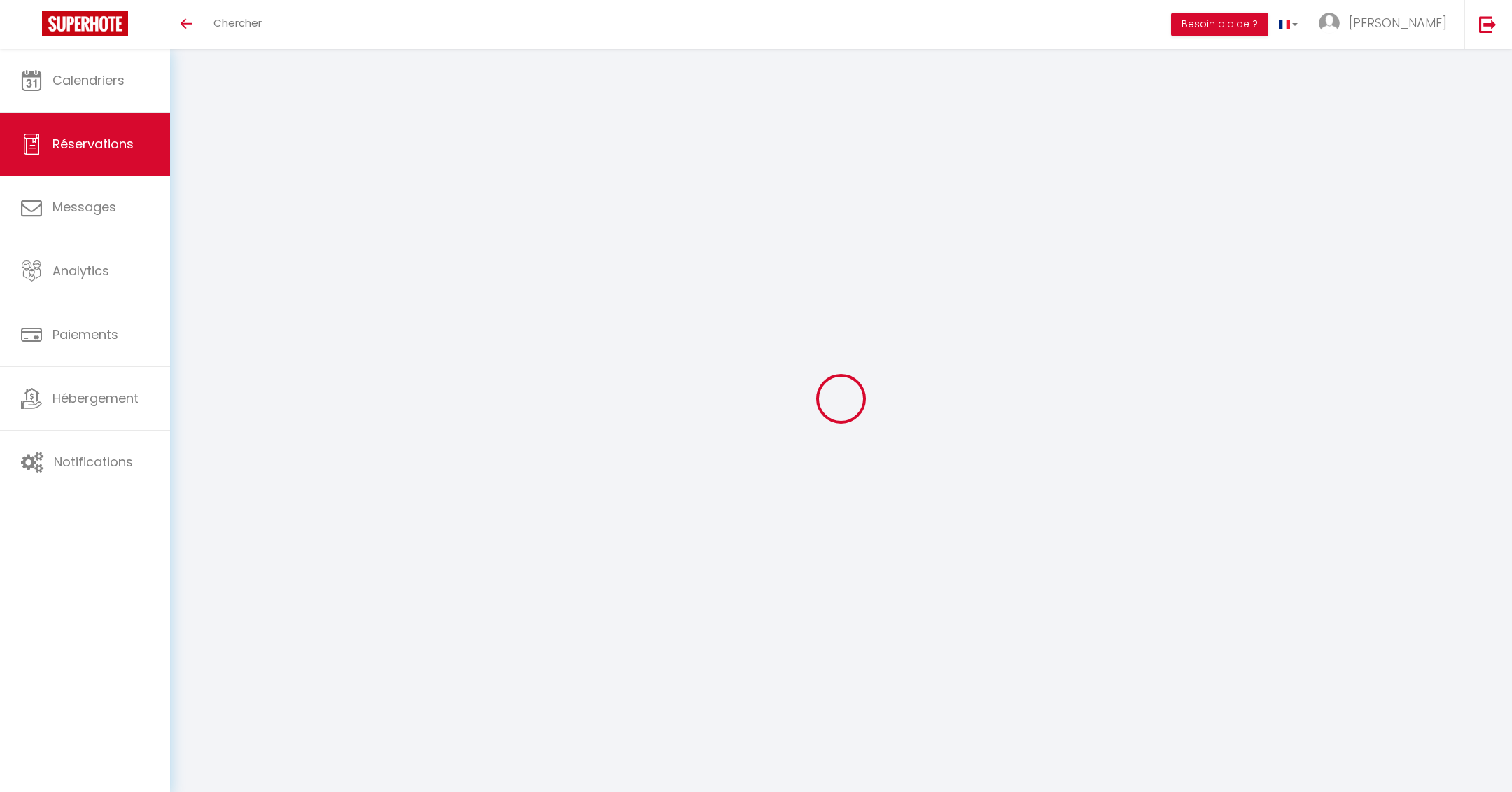
type input "70"
select select
checkbox input "false"
select select
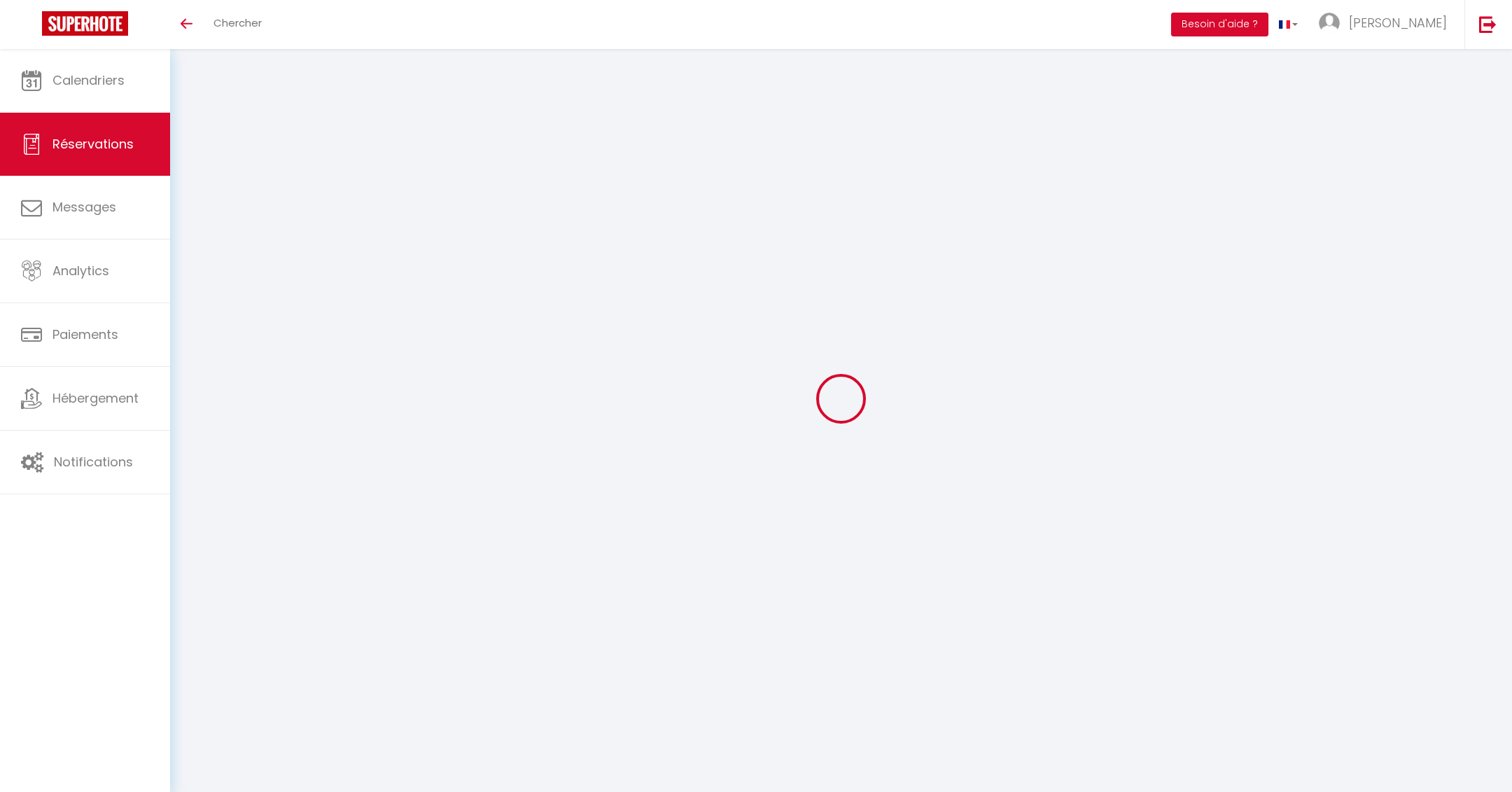
checkbox input "false"
select select
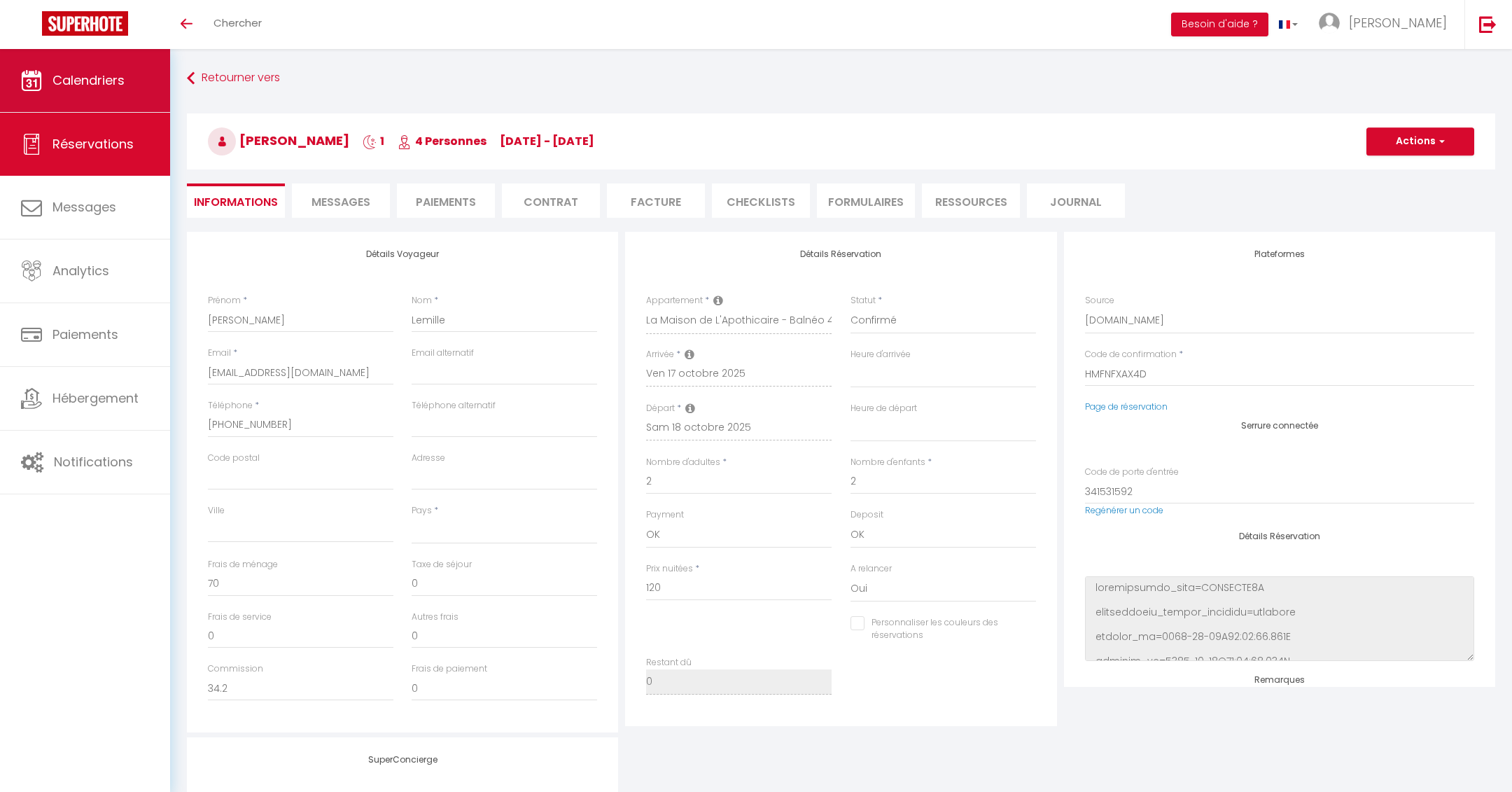
click at [125, 65] on link "Calendriers" at bounding box center [85, 80] width 170 height 63
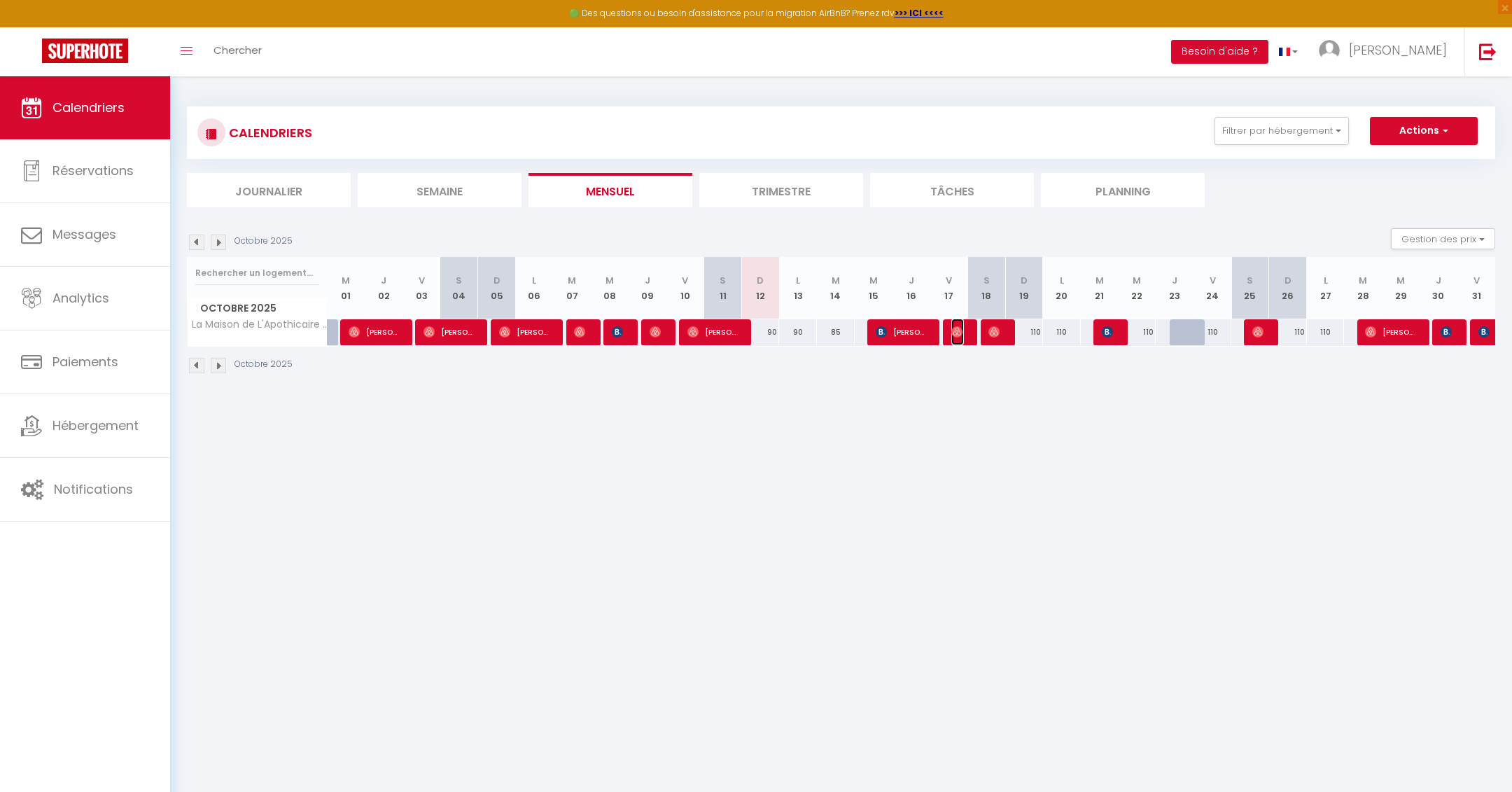
click at [951, 326] on img at bounding box center [957, 332] width 11 height 11
select select "OK"
select select "0"
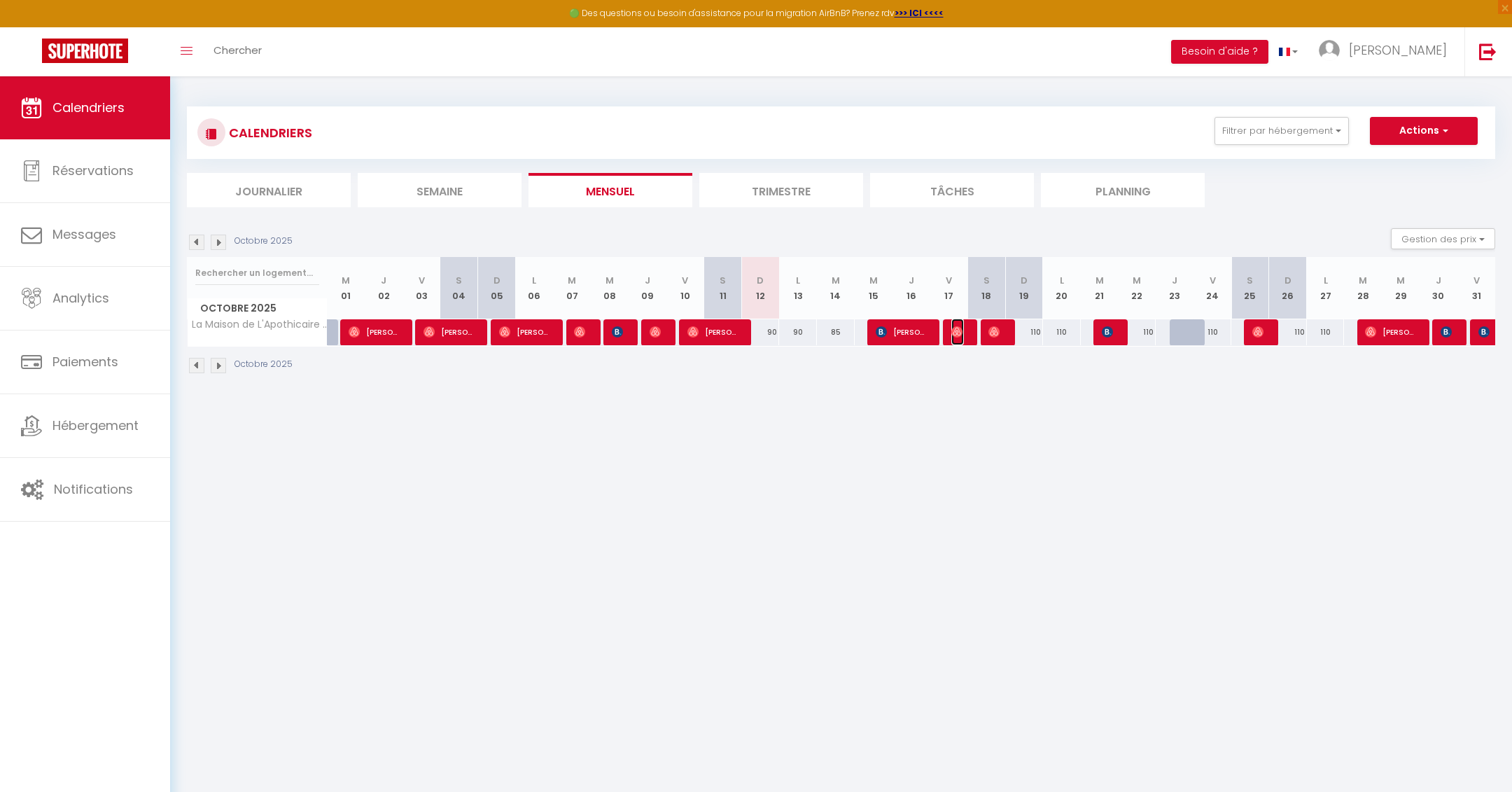
select select "1"
select select
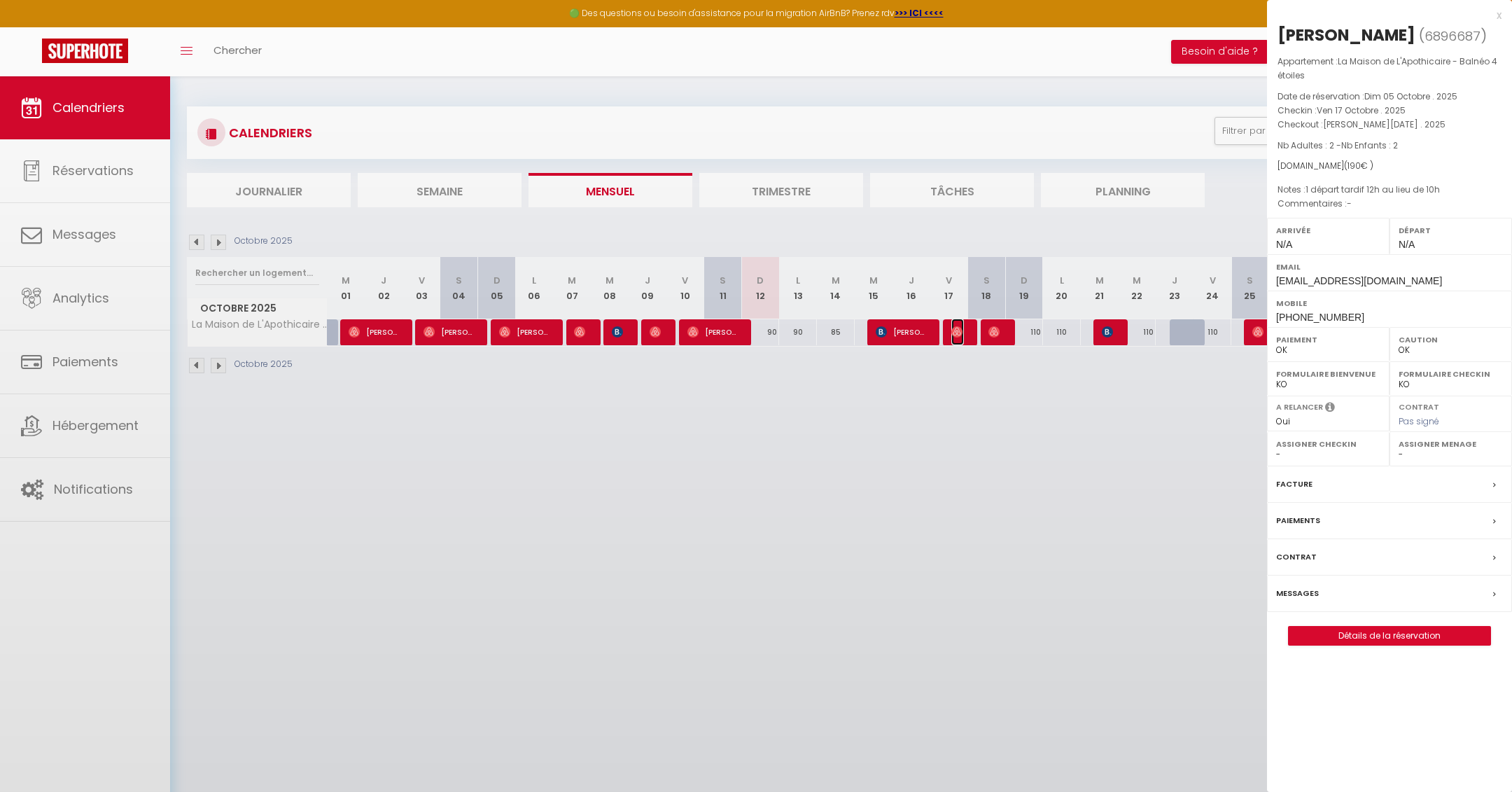
select select "51895"
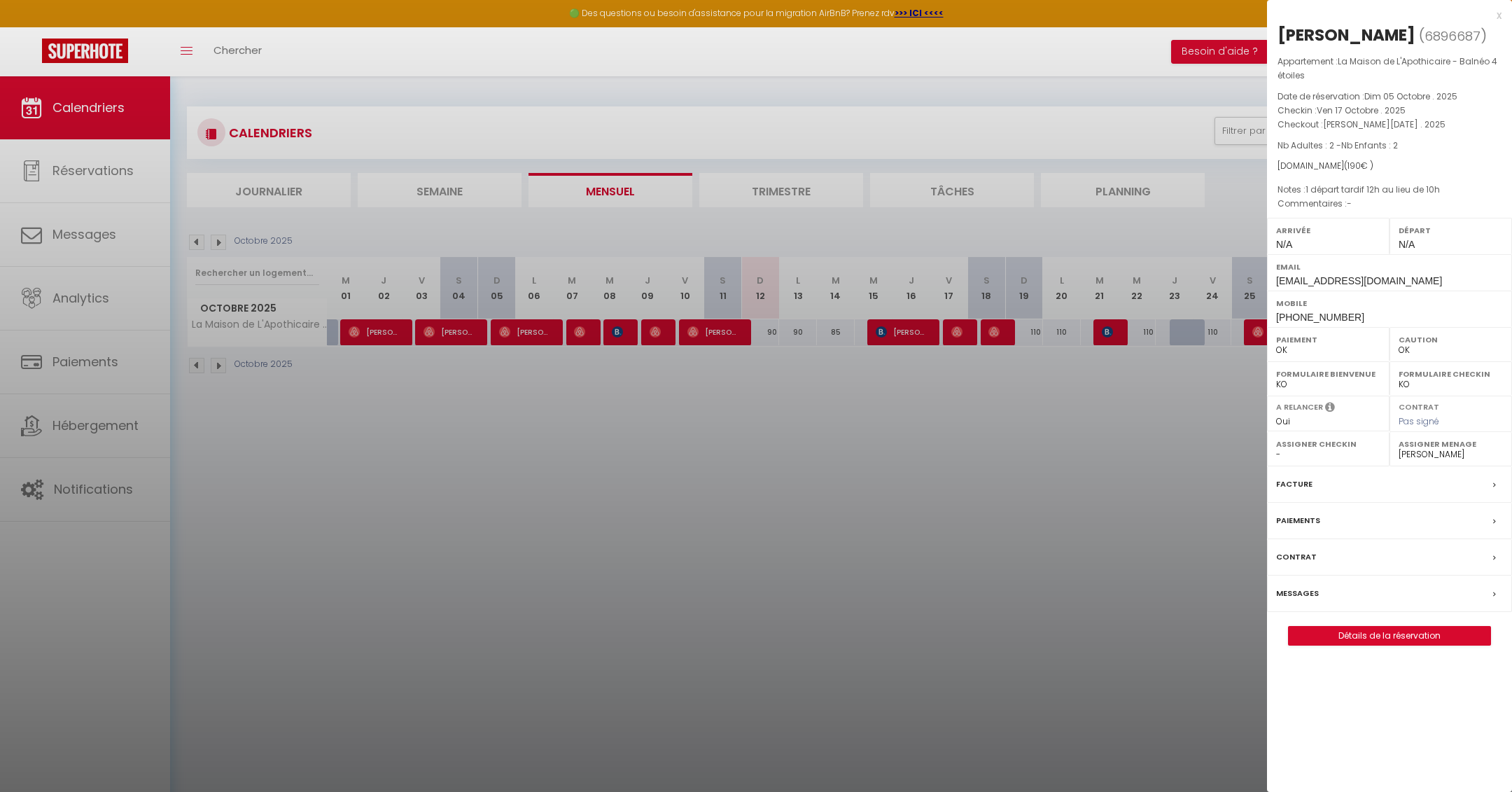
click at [1029, 557] on div at bounding box center [756, 396] width 1512 height 792
